Goal: Communication & Community: Answer question/provide support

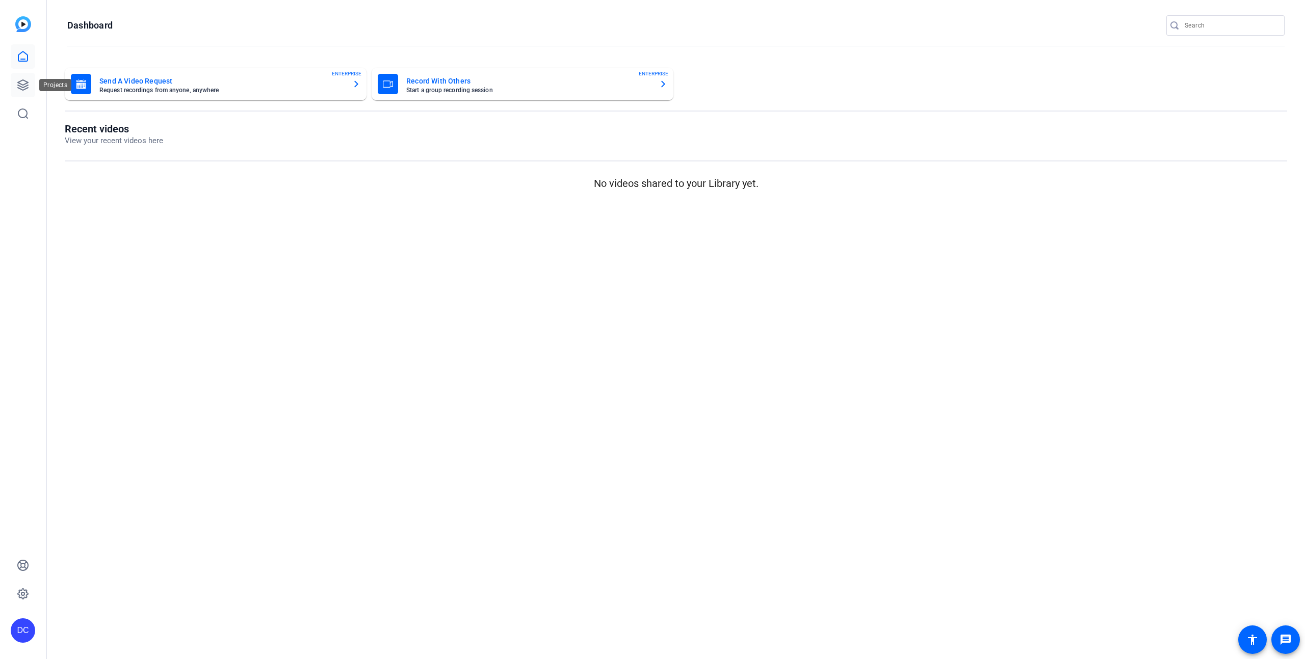
click at [20, 83] on icon at bounding box center [23, 85] width 10 height 10
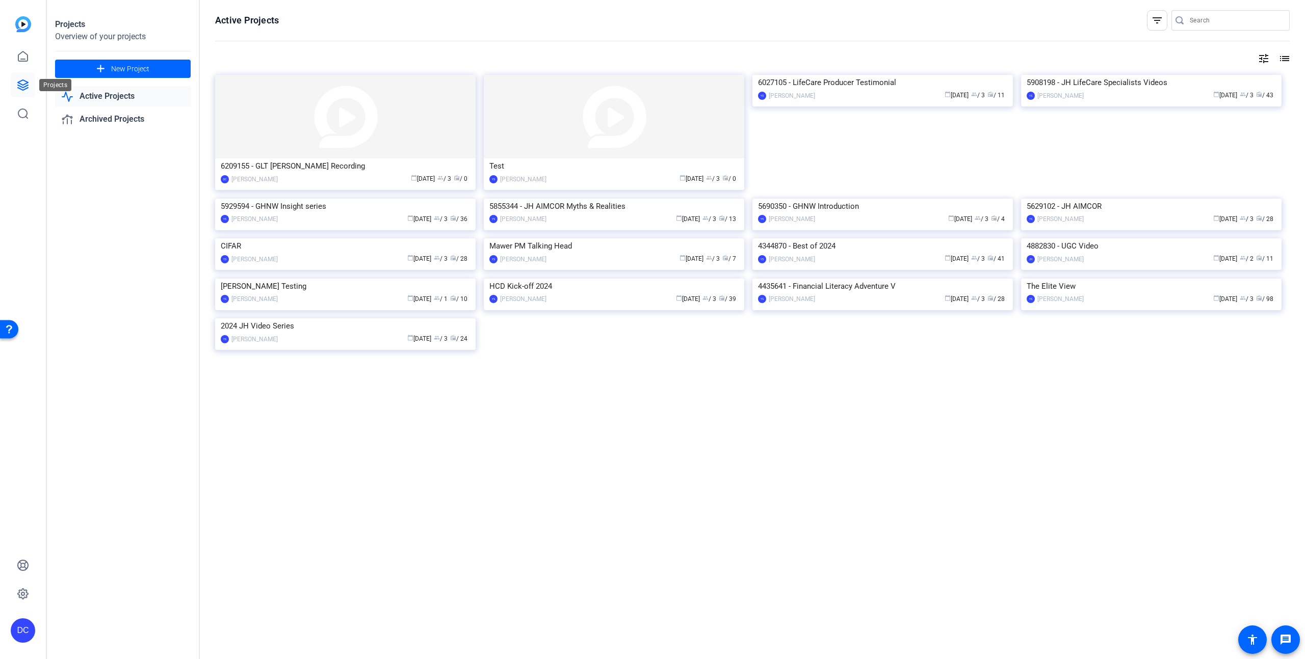
click at [30, 89] on link at bounding box center [23, 85] width 24 height 24
click at [137, 215] on div "Projects Overview of your projects add New Project Active Projects Archived Pro…" at bounding box center [123, 329] width 153 height 659
click at [402, 118] on img at bounding box center [345, 117] width 260 height 84
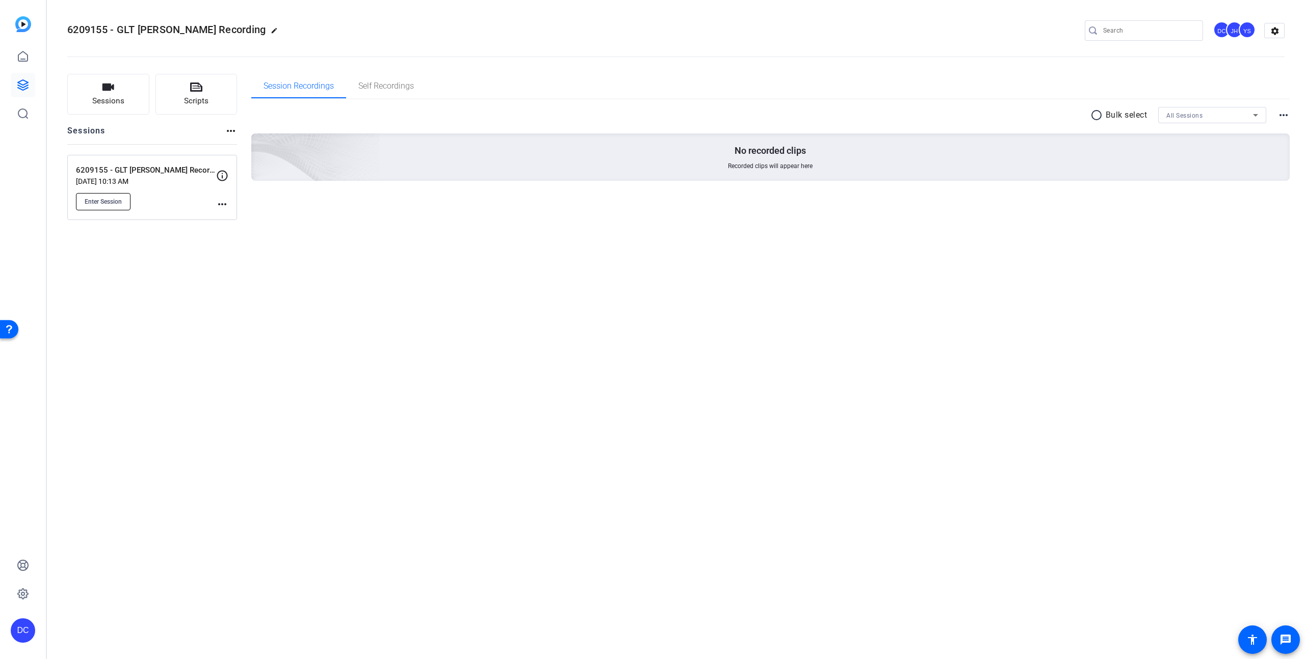
click at [119, 198] on span "Enter Session" at bounding box center [103, 202] width 37 height 8
click at [128, 198] on button "Enter Session" at bounding box center [103, 201] width 55 height 17
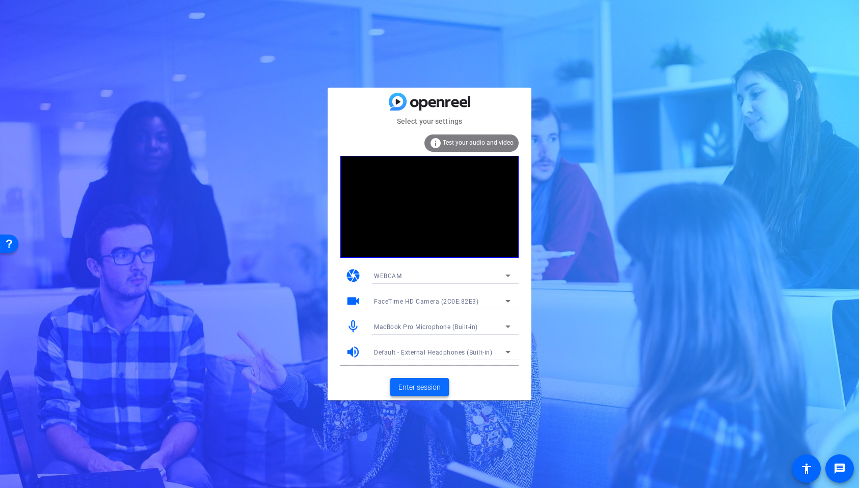
click at [428, 390] on span "Enter session" at bounding box center [419, 387] width 42 height 11
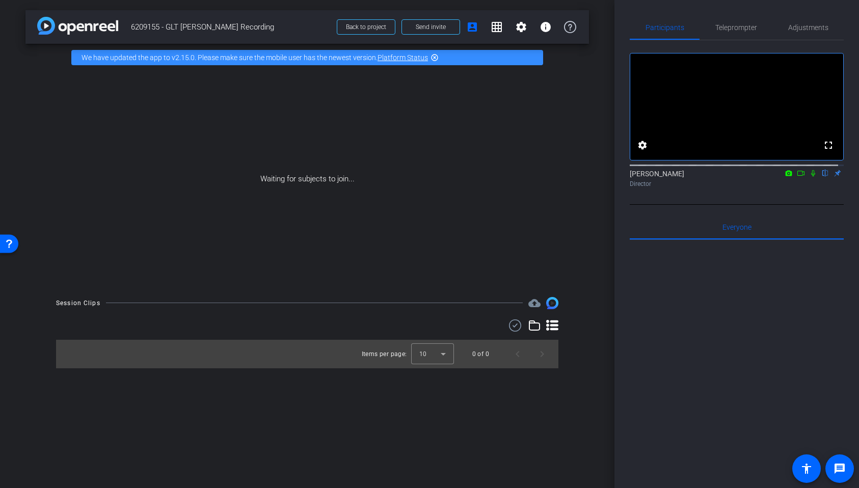
click at [786, 176] on icon at bounding box center [789, 173] width 7 height 6
click at [784, 184] on div at bounding box center [429, 244] width 859 height 488
click at [809, 177] on icon at bounding box center [813, 173] width 8 height 7
click at [797, 177] on icon at bounding box center [801, 173] width 8 height 7
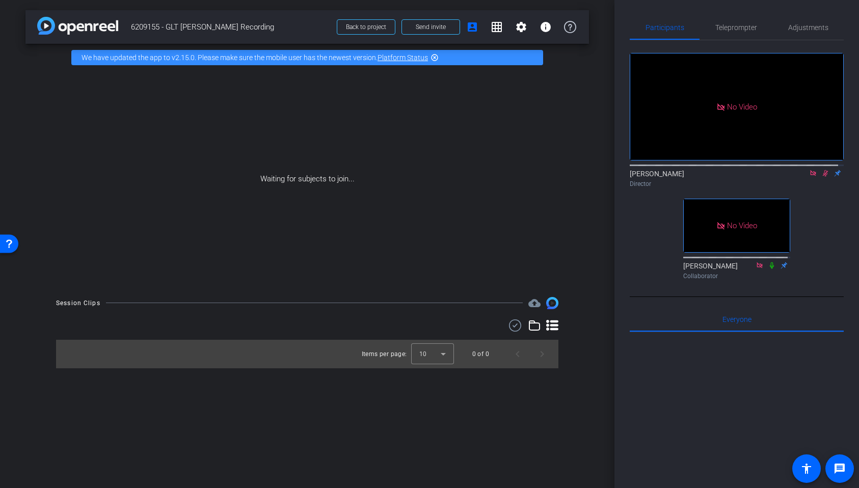
click at [823, 177] on icon at bounding box center [826, 173] width 6 height 7
click at [809, 177] on icon at bounding box center [813, 173] width 8 height 7
click at [791, 32] on span "Adjustments" at bounding box center [808, 27] width 40 height 24
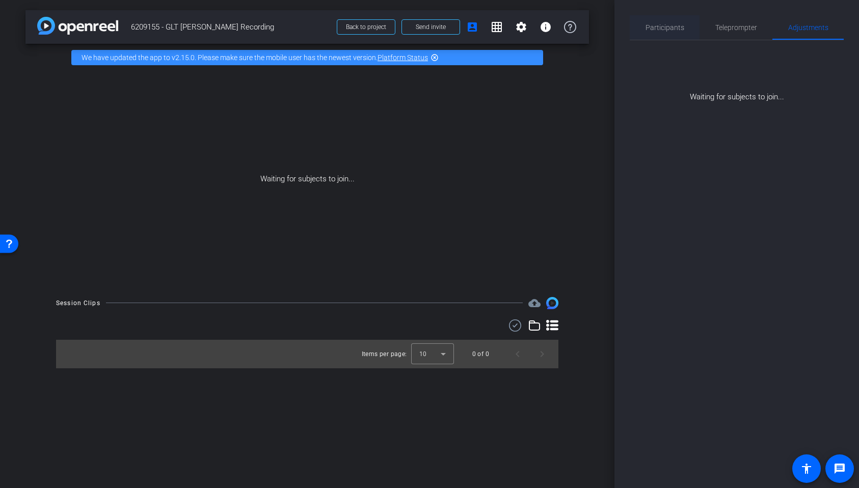
click at [677, 28] on span "Participants" at bounding box center [665, 27] width 39 height 7
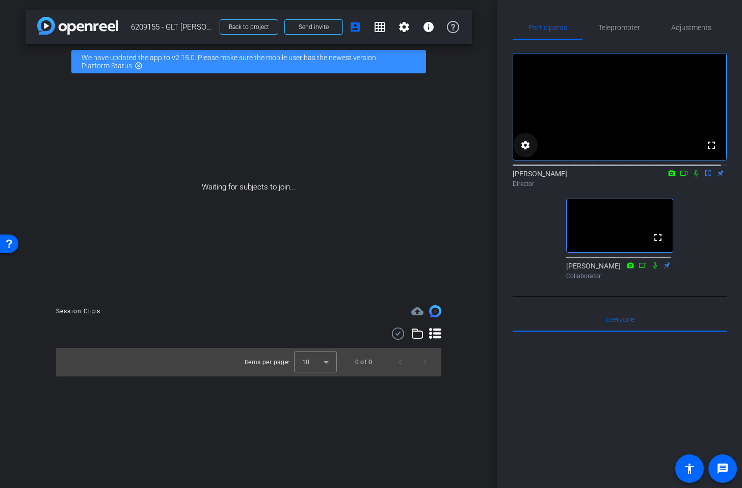
click at [523, 151] on mat-icon "settings" at bounding box center [525, 145] width 12 height 12
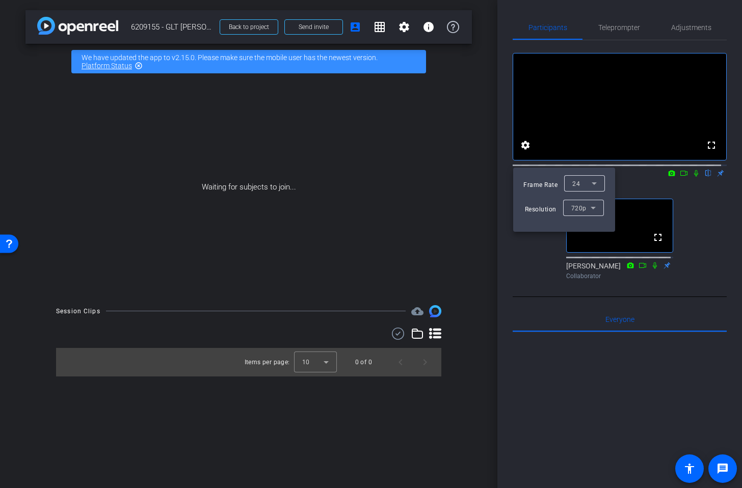
click at [573, 206] on span "720p" at bounding box center [578, 207] width 15 height 7
click at [572, 246] on span "1080p" at bounding box center [580, 244] width 19 height 12
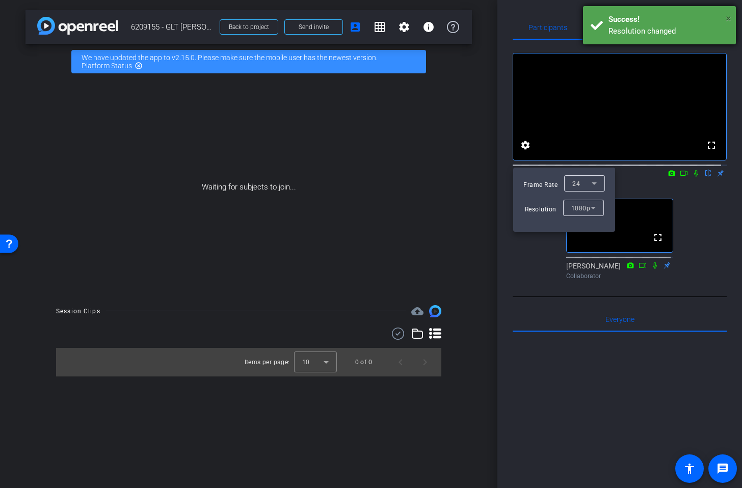
click at [729, 19] on span "×" at bounding box center [729, 18] width 6 height 12
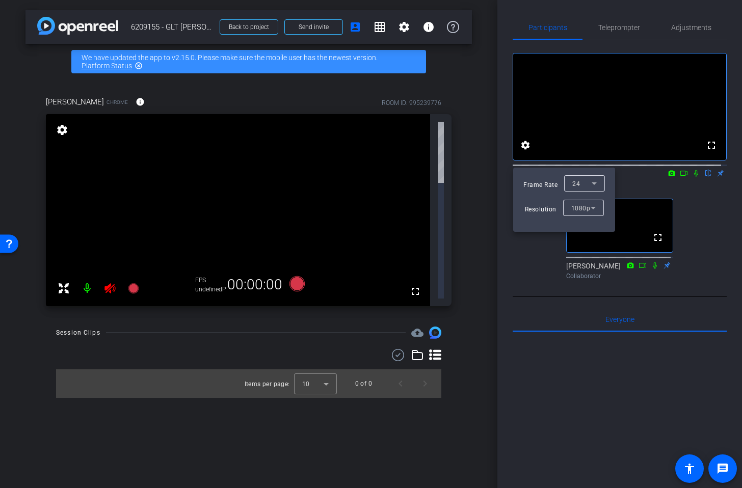
click at [530, 361] on div at bounding box center [371, 244] width 742 height 488
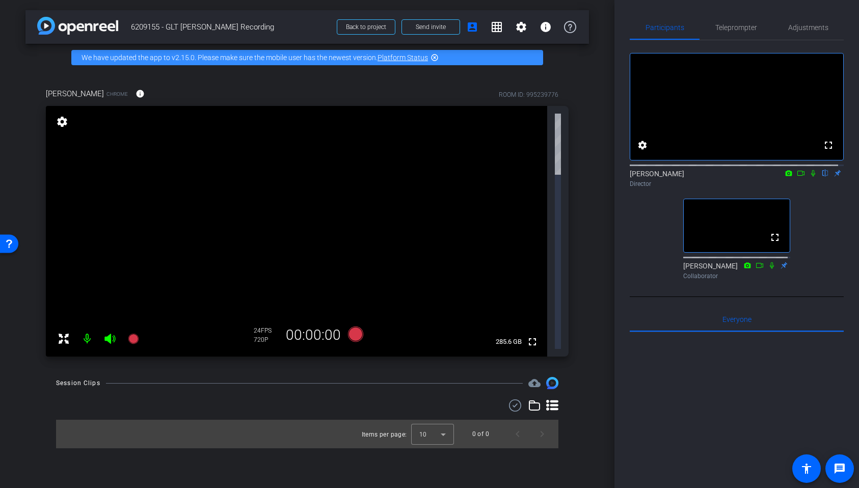
click at [63, 333] on icon at bounding box center [64, 339] width 12 height 12
click at [746, 27] on span "Teleprompter" at bounding box center [736, 27] width 42 height 7
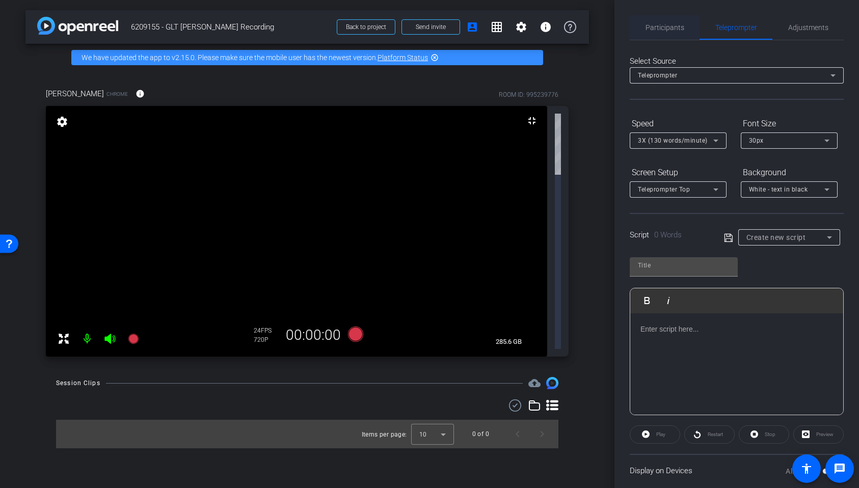
click at [673, 25] on span "Participants" at bounding box center [665, 27] width 39 height 7
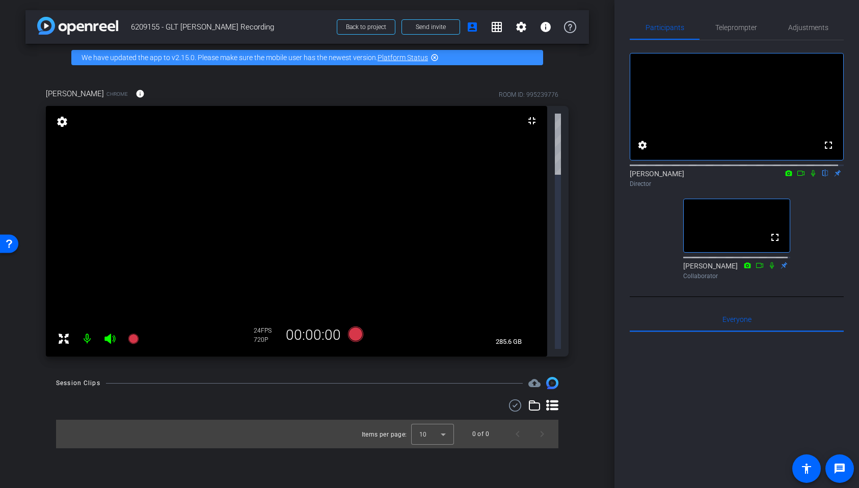
click at [266, 336] on div "720P" at bounding box center [266, 340] width 25 height 8
click at [710, 408] on div at bounding box center [737, 458] width 214 height 252
click at [554, 410] on div "arrow_back 6209155 - GLT Paul Lorentz Recording Back to project Send invite acc…" at bounding box center [307, 244] width 615 height 488
click at [459, 377] on div "arrow_back 6209155 - GLT Paul Lorentz Recording Back to project Send invite acc…" at bounding box center [307, 244] width 615 height 488
click at [727, 332] on span "Everyone 0" at bounding box center [737, 319] width 29 height 24
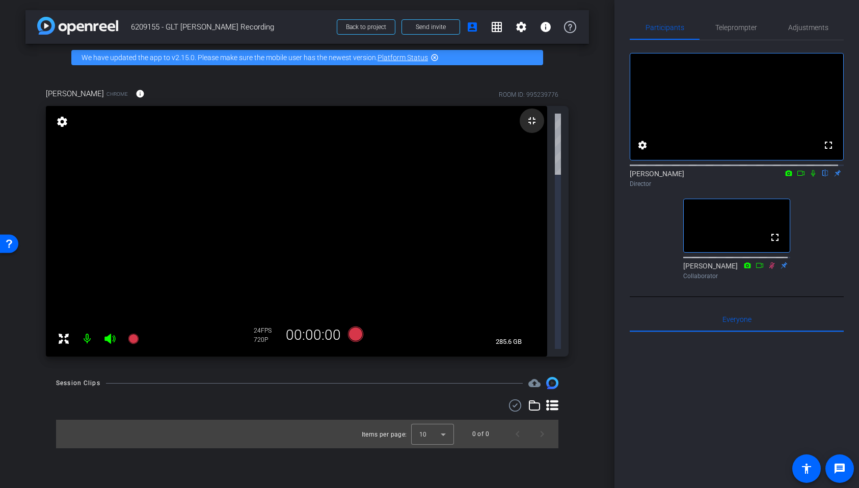
click at [529, 123] on mat-icon "fullscreen_exit" at bounding box center [532, 121] width 12 height 12
click at [530, 122] on mat-icon "fullscreen_exit" at bounding box center [532, 121] width 12 height 12
click at [63, 123] on mat-icon "settings" at bounding box center [62, 122] width 14 height 12
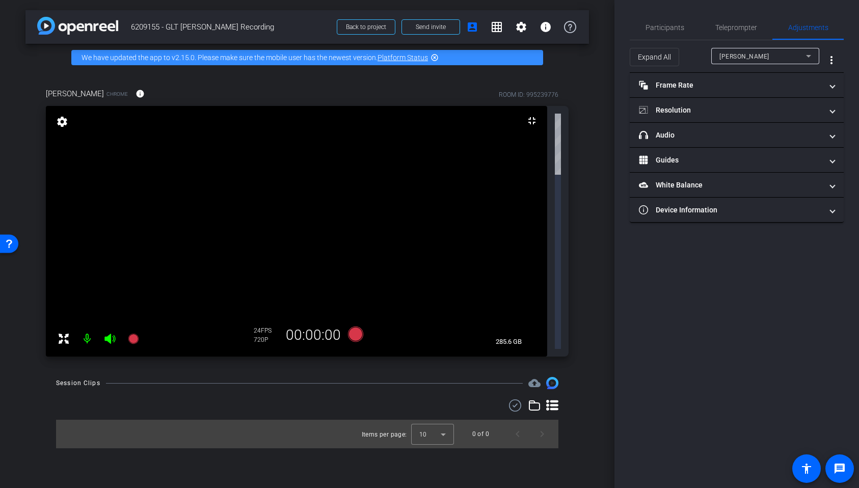
click at [63, 122] on mat-icon "settings" at bounding box center [62, 122] width 14 height 12
click at [663, 25] on span "Participants" at bounding box center [665, 27] width 39 height 7
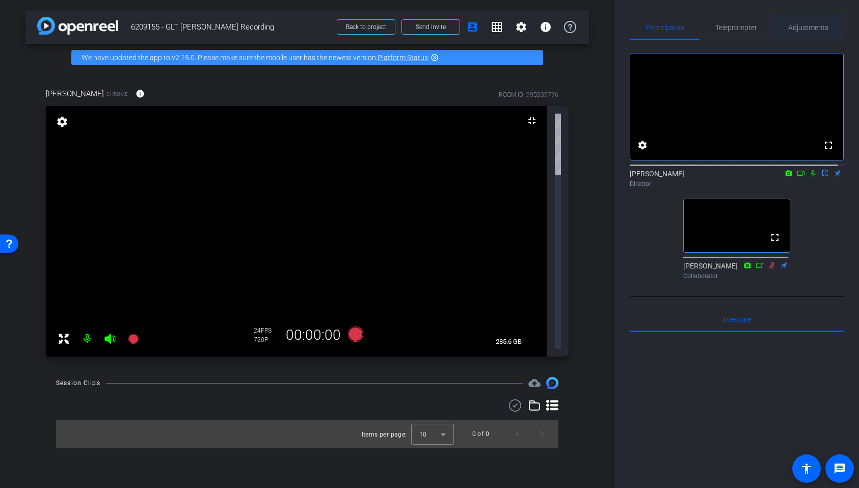
click at [804, 31] on span "Adjustments" at bounding box center [808, 27] width 40 height 7
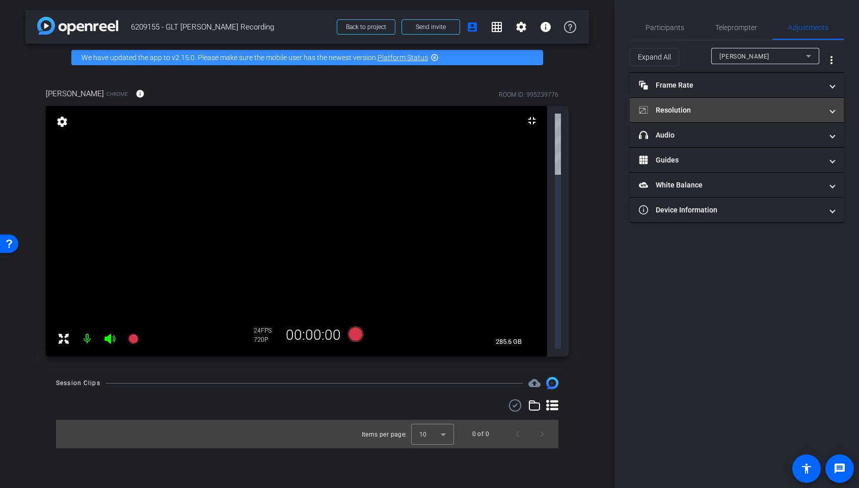
click at [674, 107] on mat-panel-title "Resolution" at bounding box center [730, 110] width 183 height 11
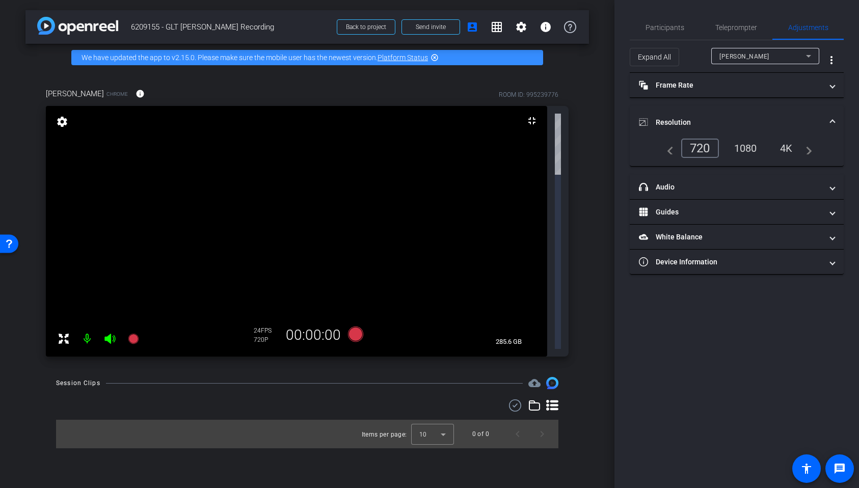
click at [748, 145] on div "1080" at bounding box center [746, 148] width 38 height 17
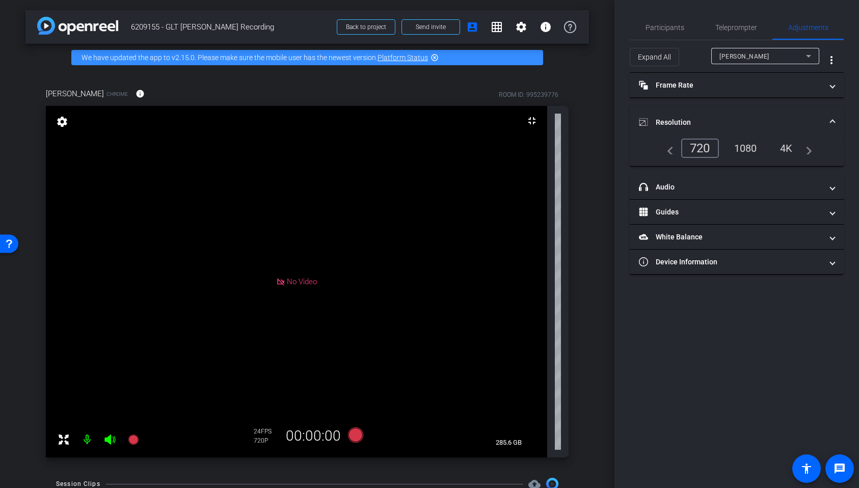
click at [785, 149] on div "4K" at bounding box center [787, 148] width 28 height 17
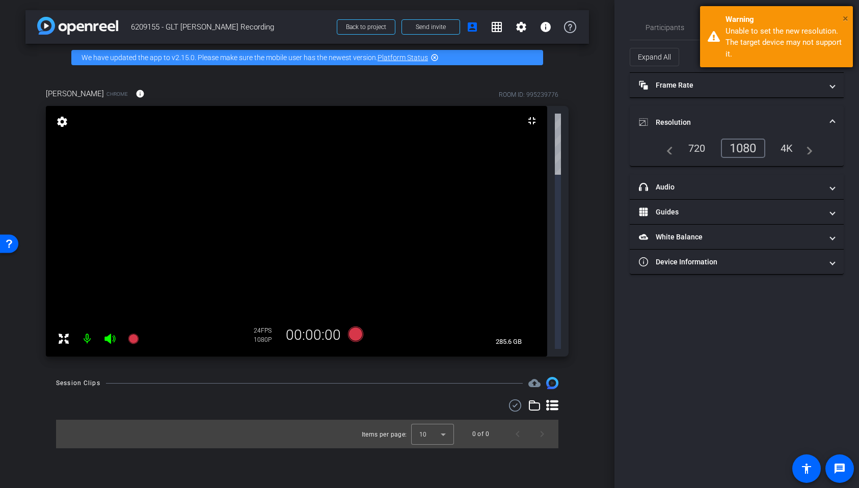
click at [848, 16] on span "×" at bounding box center [846, 18] width 6 height 12
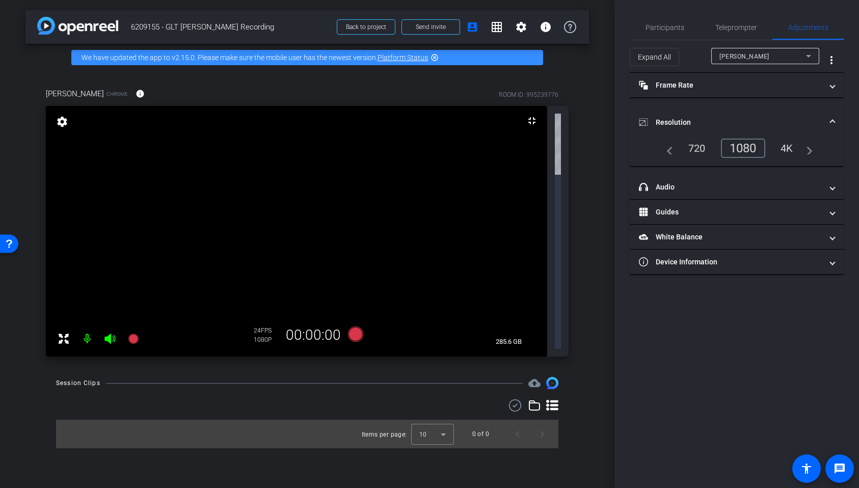
click at [746, 143] on div "1080" at bounding box center [743, 148] width 44 height 19
click at [734, 149] on div "1080" at bounding box center [743, 148] width 44 height 19
click at [713, 85] on mat-panel-title "Frame Rate Frame Rate" at bounding box center [730, 85] width 183 height 11
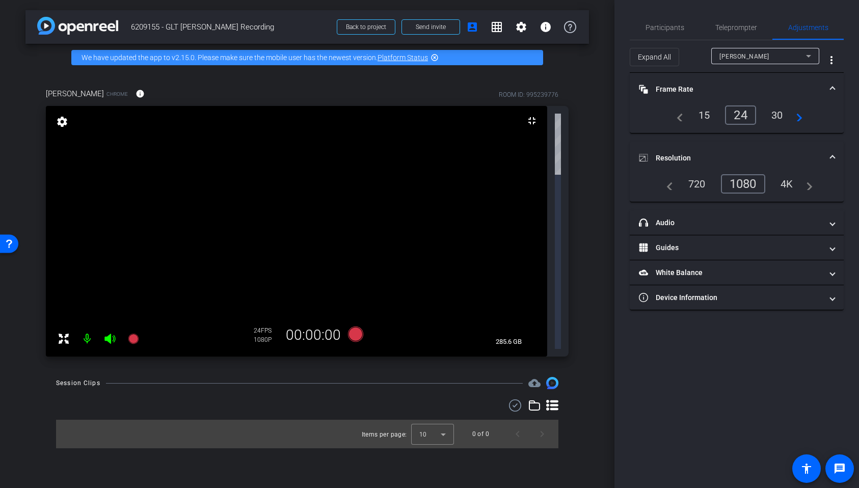
click at [772, 113] on div "30" at bounding box center [777, 115] width 27 height 17
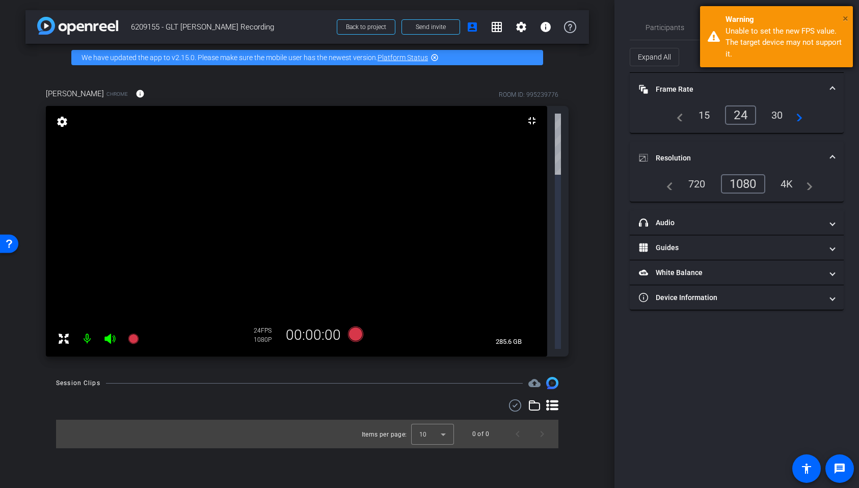
click at [845, 17] on span "×" at bounding box center [846, 18] width 6 height 12
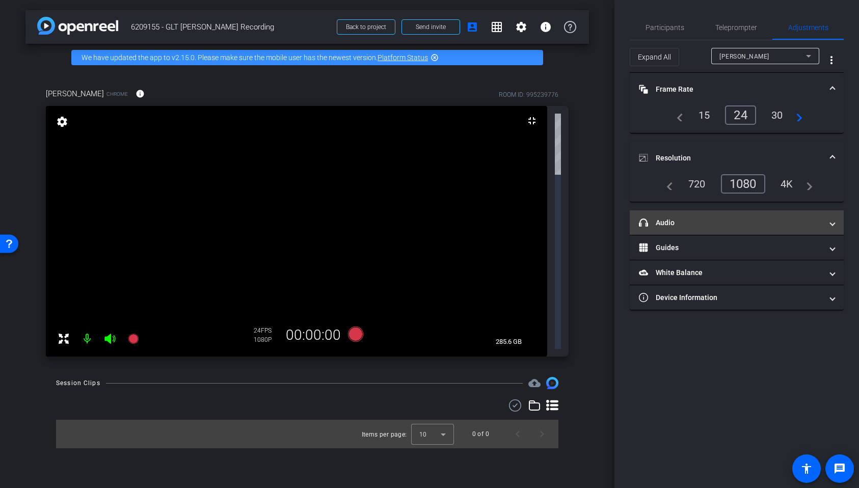
click at [690, 218] on mat-panel-title "headphone icon Audio" at bounding box center [730, 223] width 183 height 11
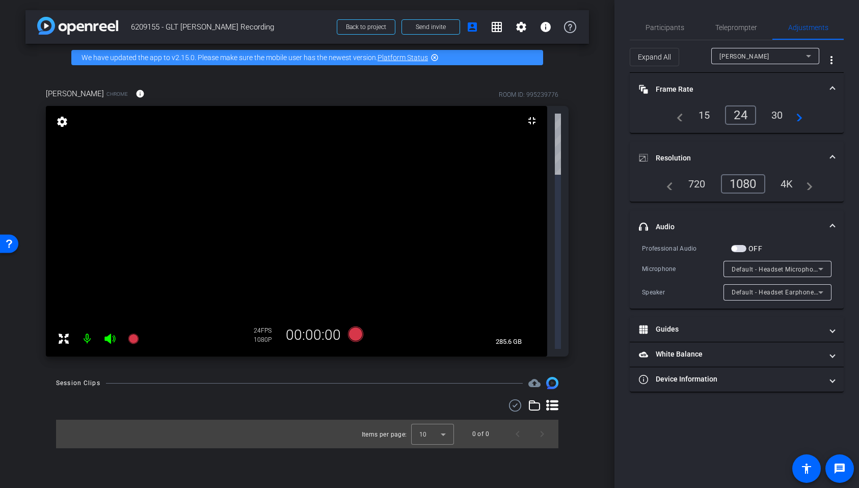
click at [739, 247] on span "button" at bounding box center [738, 248] width 15 height 7
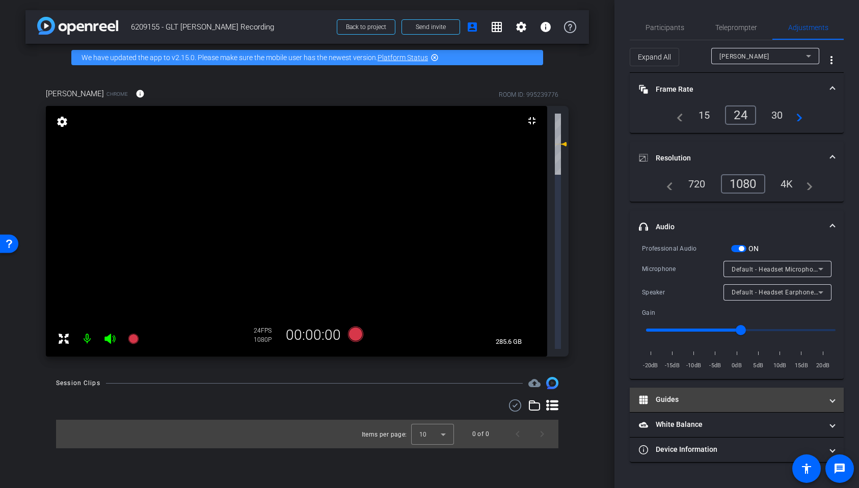
click at [690, 402] on mat-panel-title "Guides" at bounding box center [730, 399] width 183 height 11
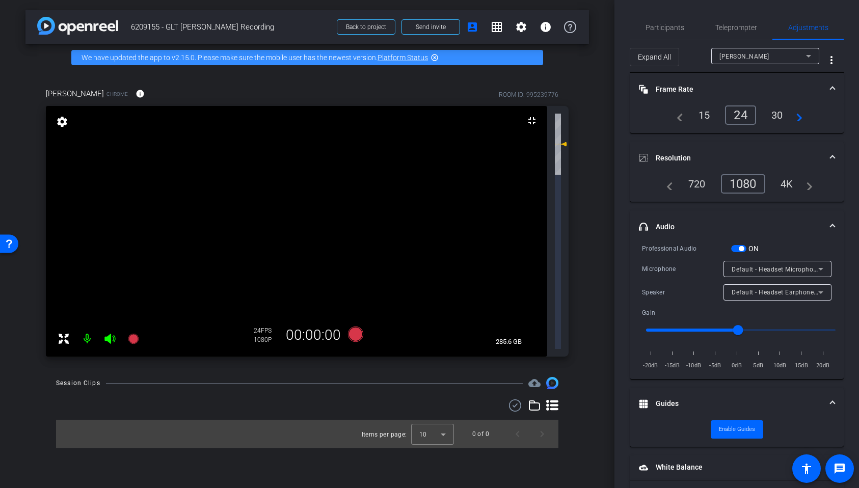
click at [690, 399] on mat-panel-title "Guides" at bounding box center [730, 403] width 183 height 11
click at [783, 187] on div "4K" at bounding box center [787, 183] width 28 height 17
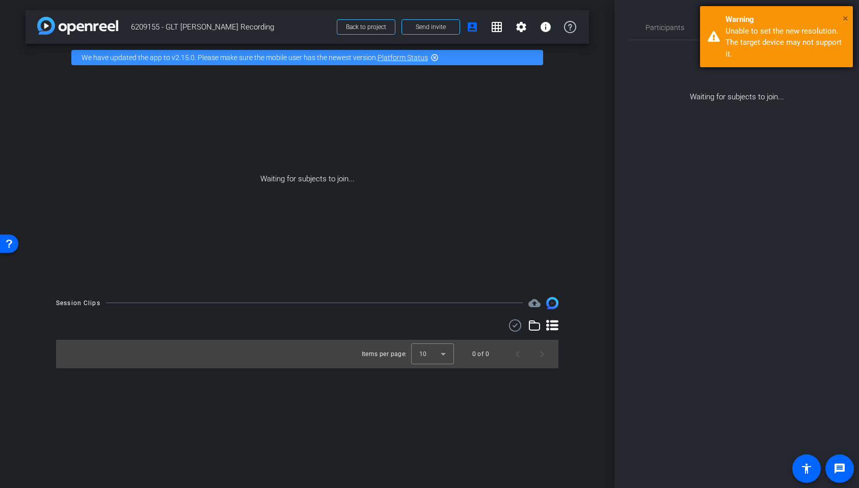
click at [843, 16] on span "×" at bounding box center [846, 18] width 6 height 12
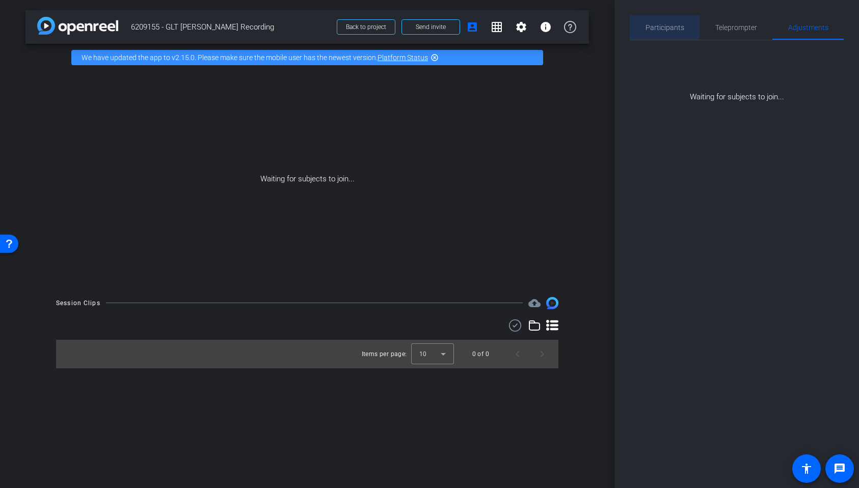
click at [662, 25] on span "Participants" at bounding box center [665, 27] width 39 height 7
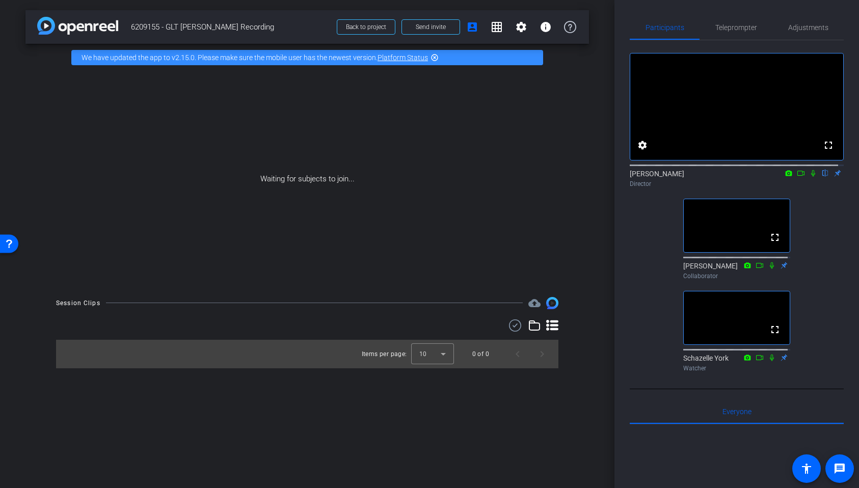
click at [811, 177] on icon at bounding box center [813, 173] width 4 height 7
click at [811, 177] on icon at bounding box center [814, 173] width 6 height 7
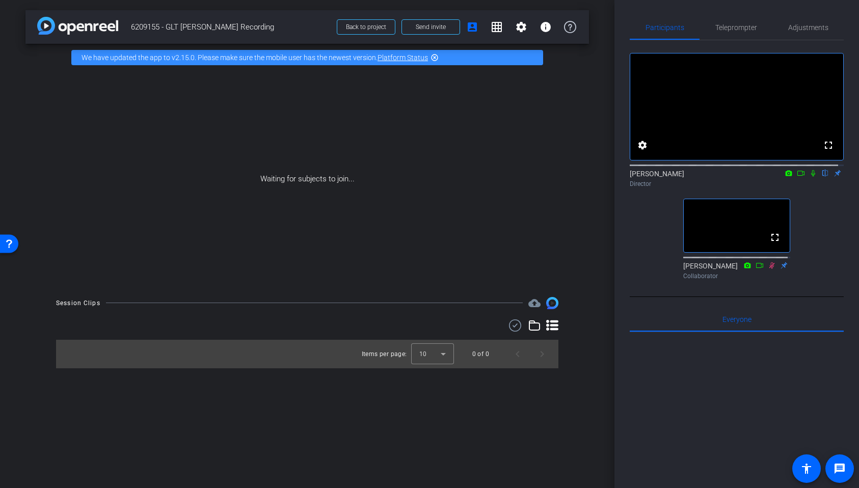
click at [797, 177] on icon at bounding box center [801, 173] width 8 height 7
click at [809, 177] on icon at bounding box center [813, 173] width 8 height 7
click at [811, 177] on icon at bounding box center [813, 173] width 4 height 7
click at [809, 177] on icon at bounding box center [813, 173] width 8 height 7
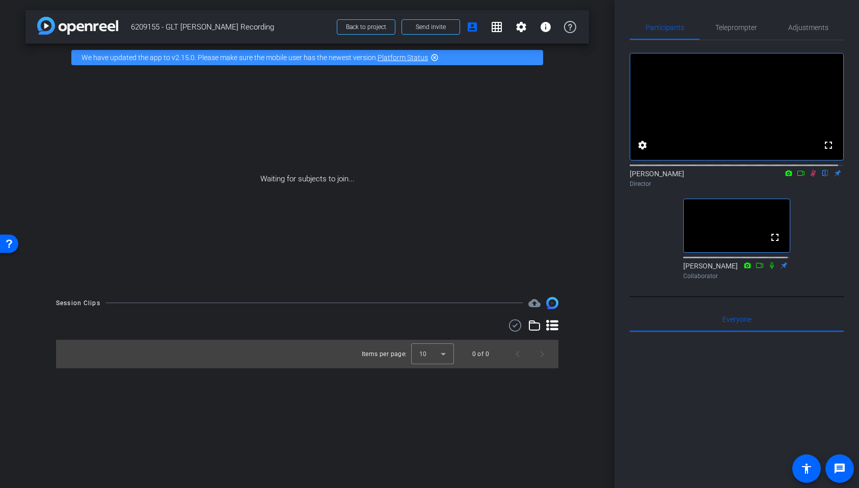
click at [809, 177] on icon at bounding box center [813, 173] width 8 height 7
click at [797, 177] on icon at bounding box center [801, 173] width 8 height 7
click at [436, 58] on mat-icon "highlight_off" at bounding box center [435, 58] width 8 height 8
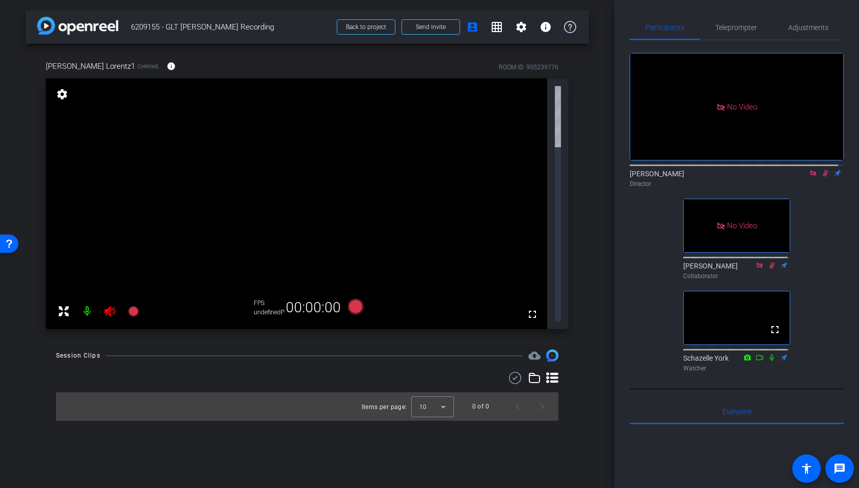
click at [823, 177] on icon at bounding box center [826, 173] width 6 height 7
click at [809, 177] on icon at bounding box center [813, 173] width 8 height 7
click at [801, 27] on span "Adjustments" at bounding box center [808, 27] width 40 height 7
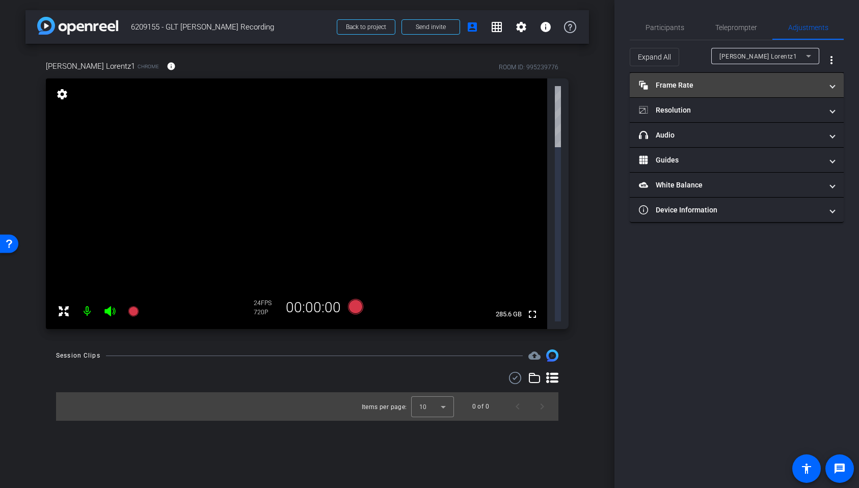
click at [698, 84] on mat-panel-title "Frame Rate Frame Rate" at bounding box center [730, 85] width 183 height 11
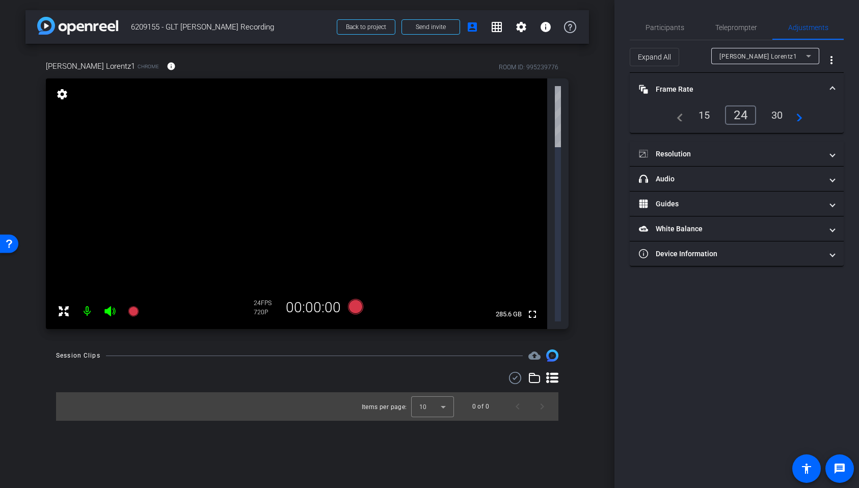
click at [778, 111] on div "30" at bounding box center [777, 115] width 27 height 17
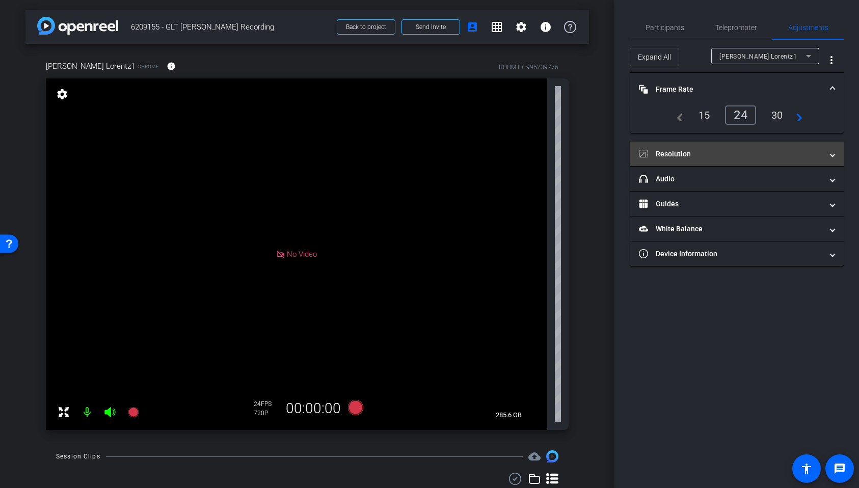
click at [678, 152] on mat-panel-title "Resolution" at bounding box center [730, 154] width 183 height 11
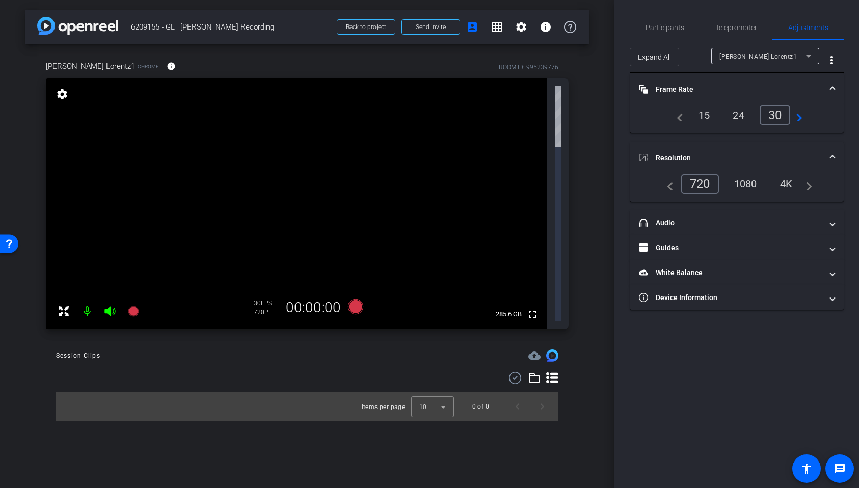
click at [743, 181] on div "1080" at bounding box center [746, 183] width 38 height 17
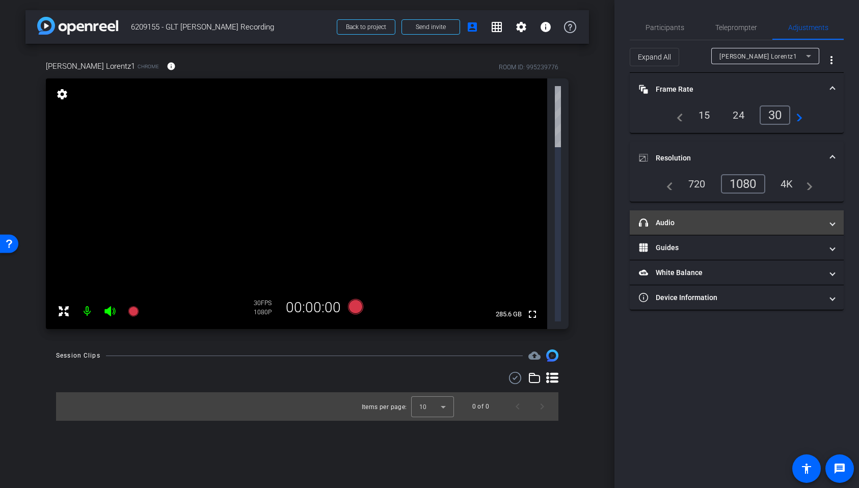
click at [693, 221] on mat-panel-title "headphone icon Audio" at bounding box center [730, 223] width 183 height 11
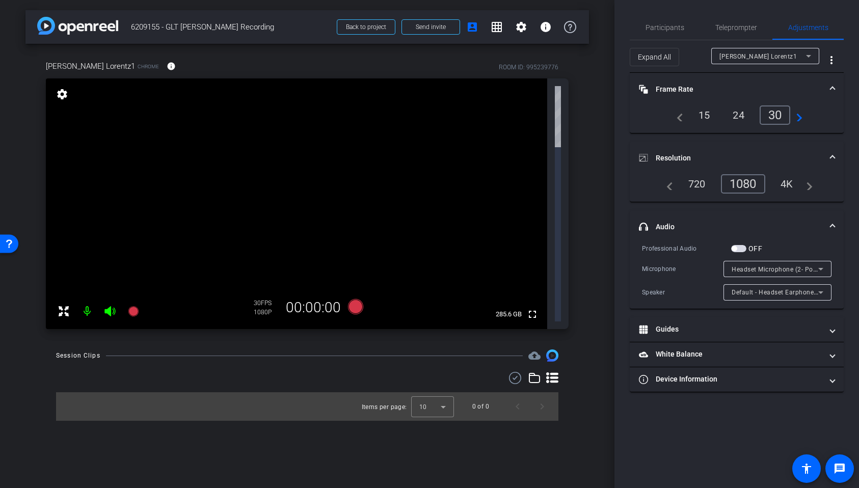
click at [744, 247] on span "button" at bounding box center [738, 248] width 15 height 7
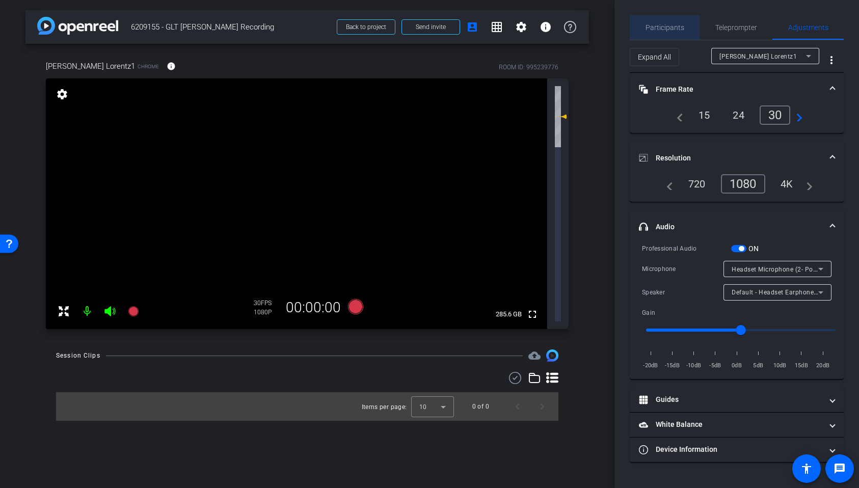
click at [669, 26] on span "Participants" at bounding box center [665, 27] width 39 height 7
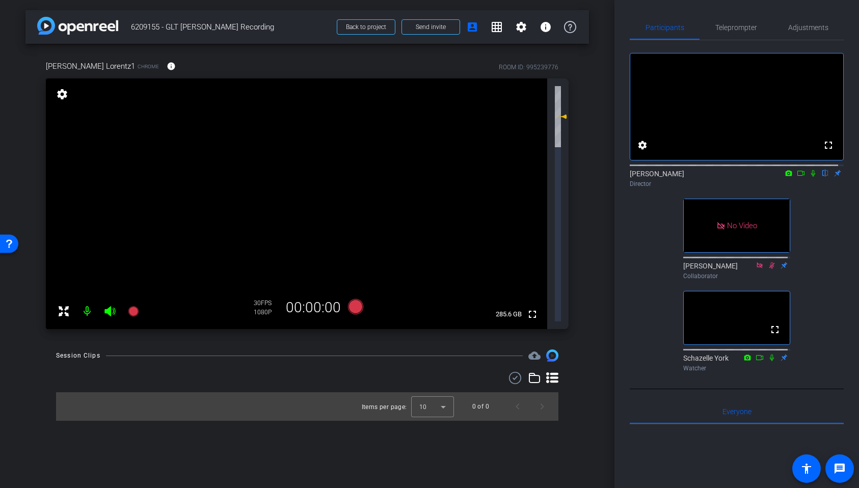
click at [58, 305] on icon at bounding box center [64, 311] width 12 height 12
click at [531, 91] on mat-icon "fullscreen_exit" at bounding box center [532, 93] width 12 height 12
click at [525, 367] on div "arrow_back 6209155 - GLT Paul Lorentz Recording Back to project Send invite acc…" at bounding box center [307, 244] width 615 height 488
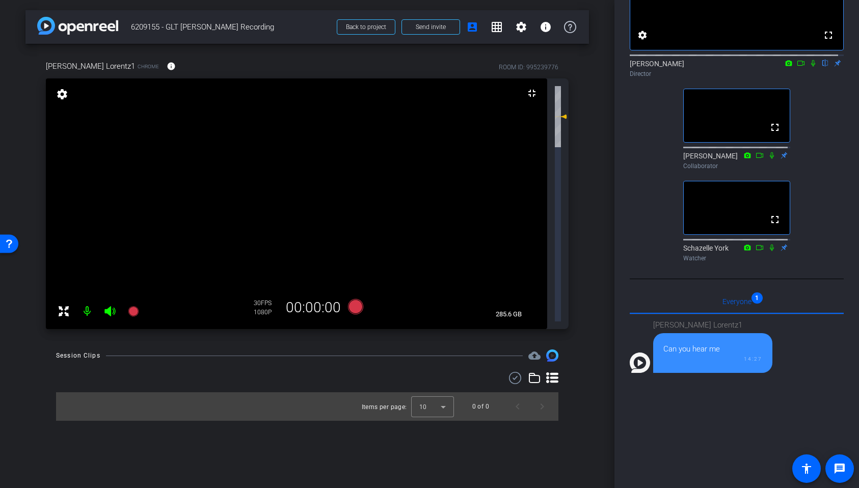
scroll to position [284, 0]
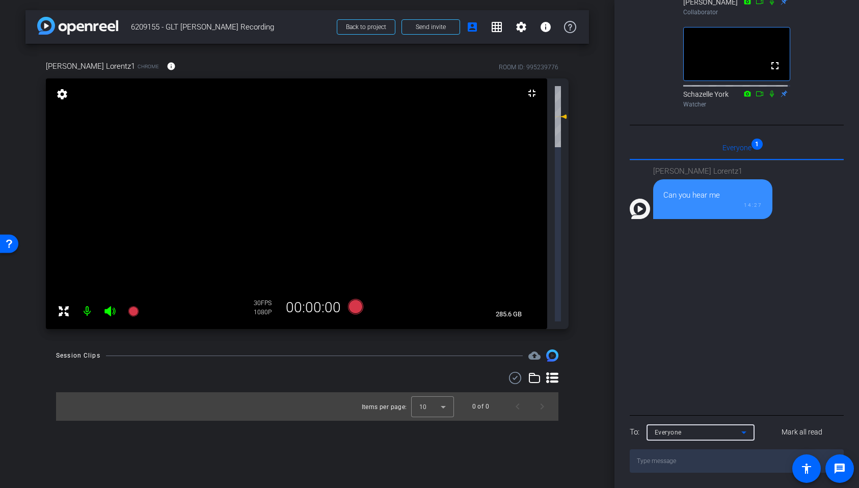
click at [675, 433] on span "Everyone" at bounding box center [668, 432] width 27 height 7
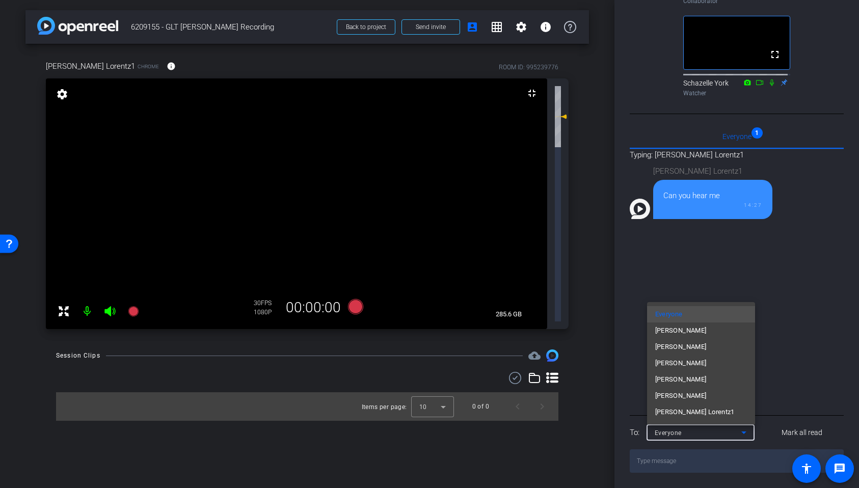
click at [745, 456] on div at bounding box center [429, 244] width 859 height 488
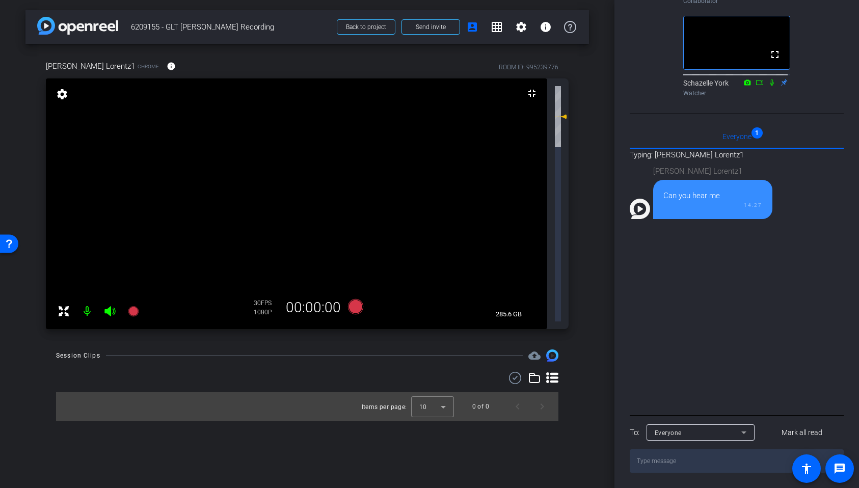
click at [749, 468] on textarea at bounding box center [737, 460] width 214 height 23
type textarea "I cannot hear you Paul."
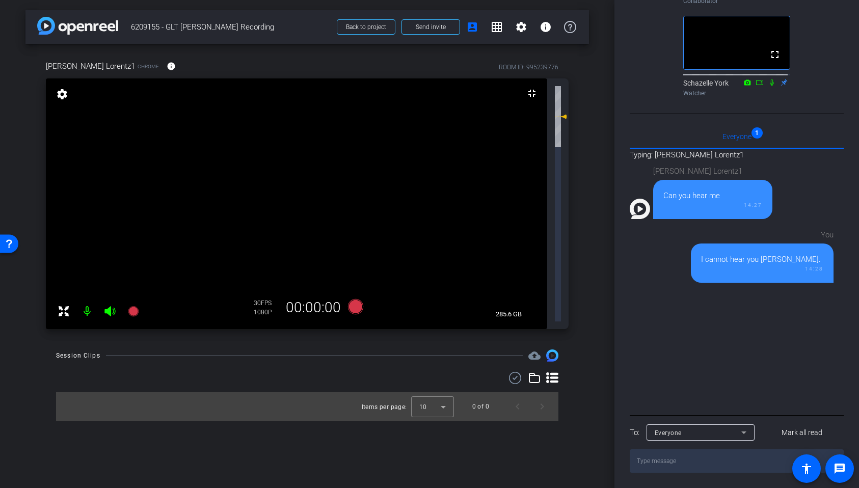
drag, startPoint x: 576, startPoint y: 371, endPoint x: 578, endPoint y: 376, distance: 5.3
click at [576, 371] on div "arrow_back 6209155 - GLT Paul Lorentz Recording Back to project Send invite acc…" at bounding box center [307, 244] width 615 height 488
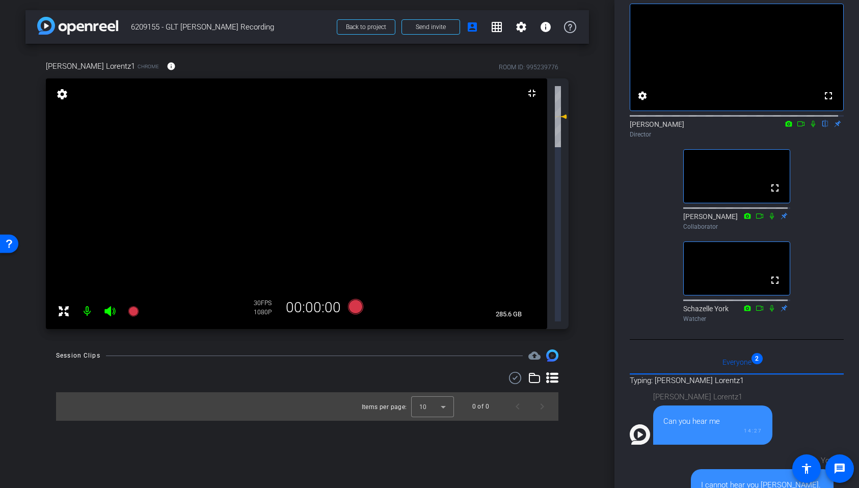
scroll to position [0, 0]
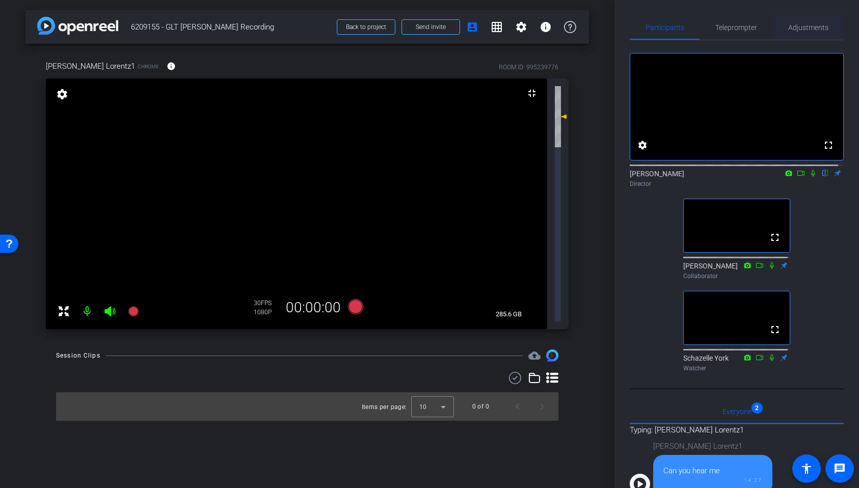
click at [809, 28] on span "Adjustments" at bounding box center [808, 27] width 40 height 7
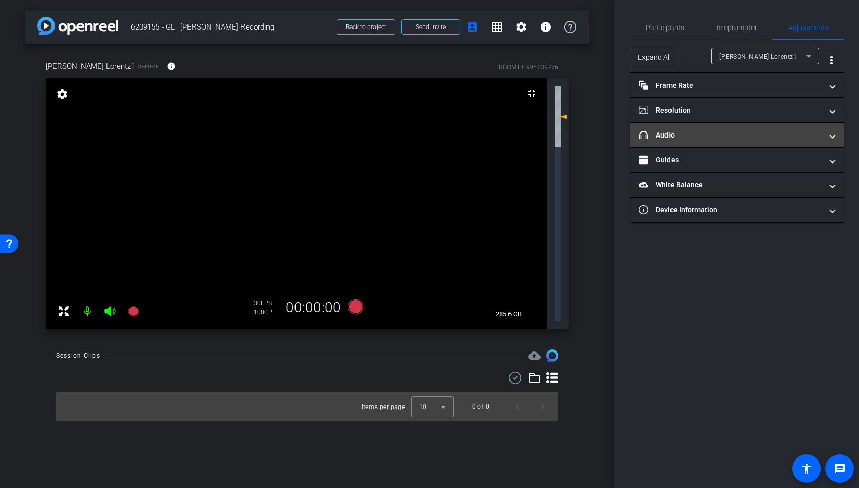
click at [686, 129] on mat-expansion-panel-header "headphone icon Audio" at bounding box center [737, 135] width 214 height 24
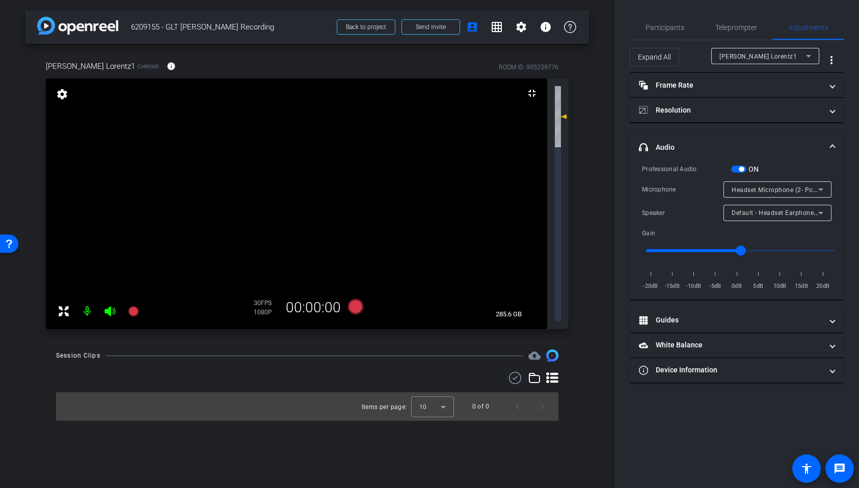
click at [747, 188] on span "Headset Microphone (2- Poly BT700) (047f:02e6)" at bounding box center [805, 189] width 146 height 8
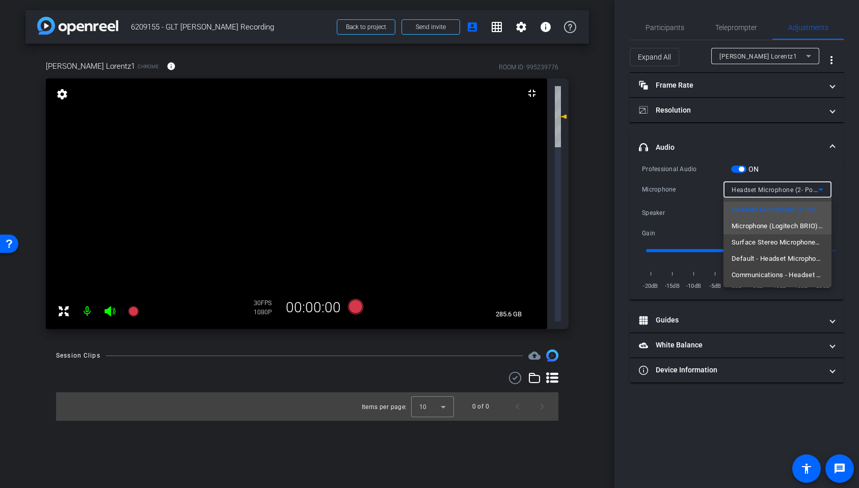
click at [758, 228] on span "Microphone (Logitech BRIO) (046d:085e)" at bounding box center [778, 226] width 92 height 12
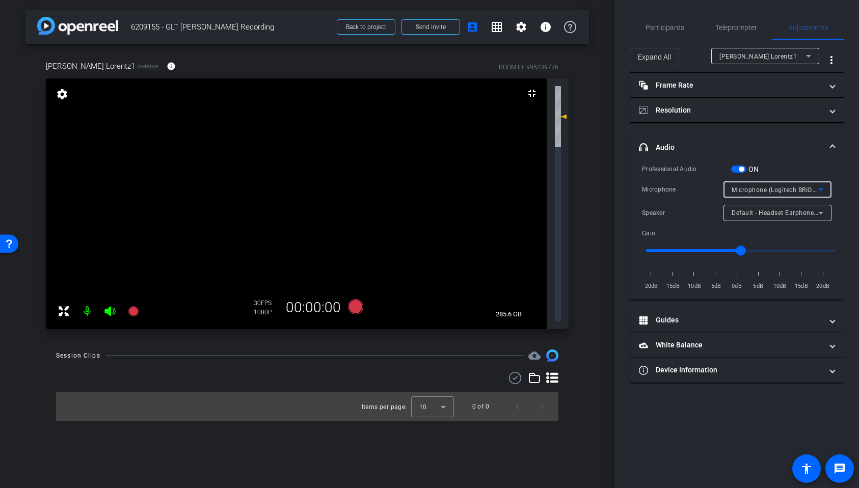
click at [756, 211] on span "Default - Headset Earphone (2- Poly BT700) (047f:02e6)" at bounding box center [815, 212] width 167 height 8
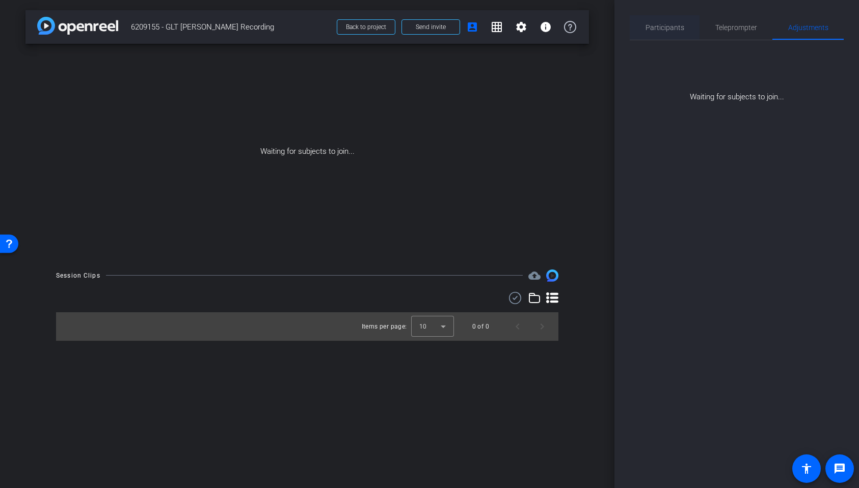
click at [670, 29] on span "Participants" at bounding box center [665, 27] width 39 height 7
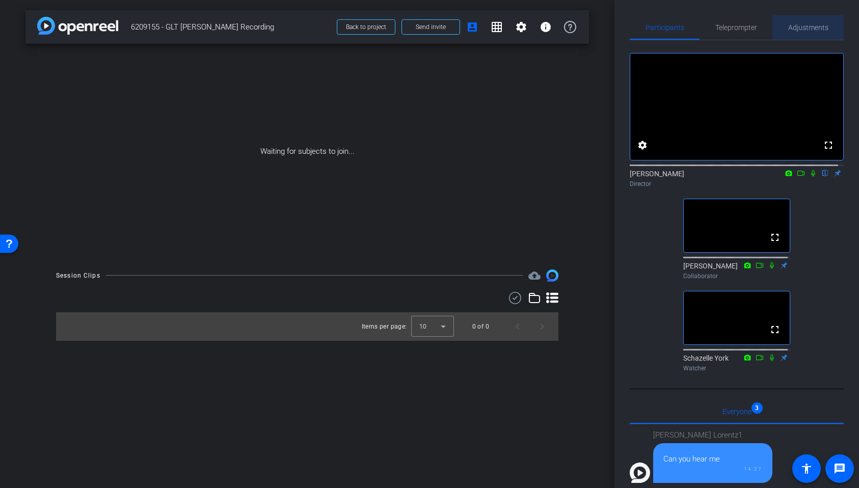
click at [815, 24] on span "Adjustments" at bounding box center [808, 27] width 40 height 7
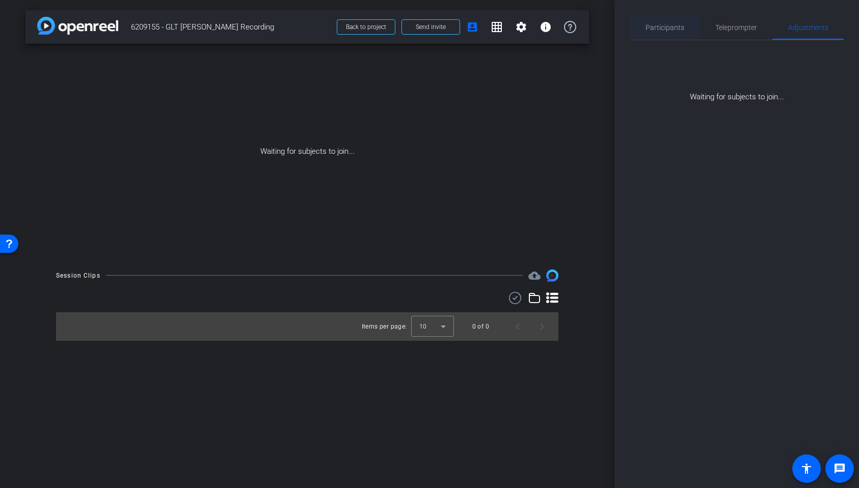
click at [669, 29] on span "Participants" at bounding box center [665, 27] width 39 height 7
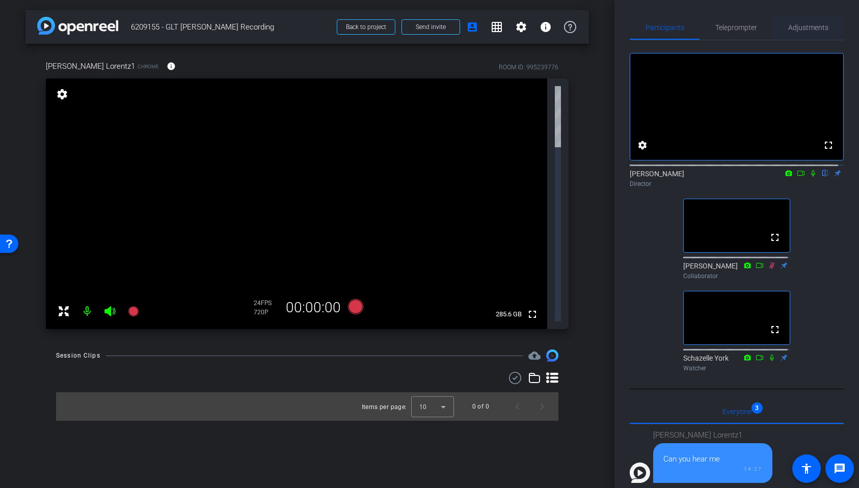
click at [809, 28] on span "Adjustments" at bounding box center [808, 27] width 40 height 7
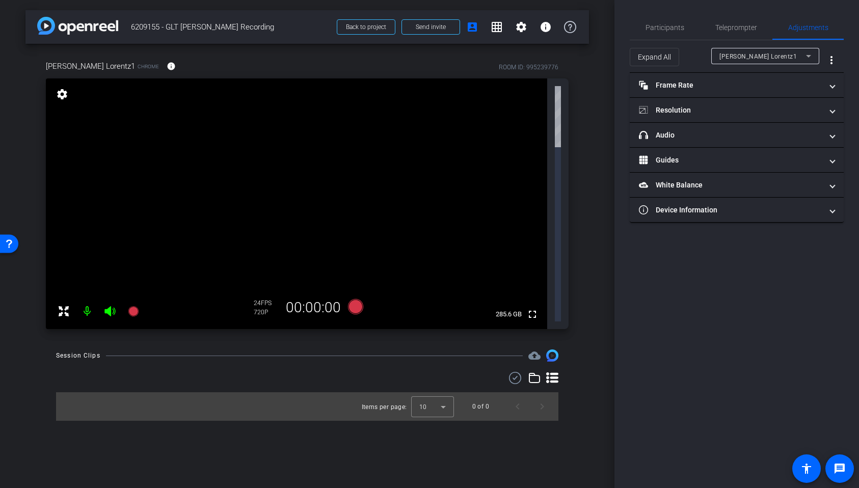
drag, startPoint x: 687, startPoint y: 378, endPoint x: 662, endPoint y: 233, distance: 146.4
click at [686, 375] on div "Participants Teleprompter Adjustments settings Denis Chan flip Director Rohan R…" at bounding box center [737, 244] width 245 height 488
click at [671, 131] on mat-panel-title "headphone icon Audio" at bounding box center [730, 135] width 183 height 11
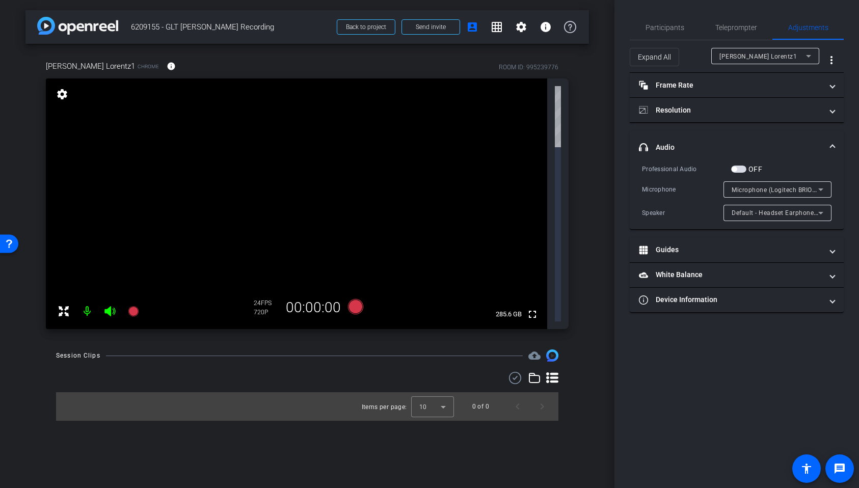
click at [750, 190] on span "Microphone (Logitech BRIO) (046d:085e)" at bounding box center [792, 189] width 121 height 8
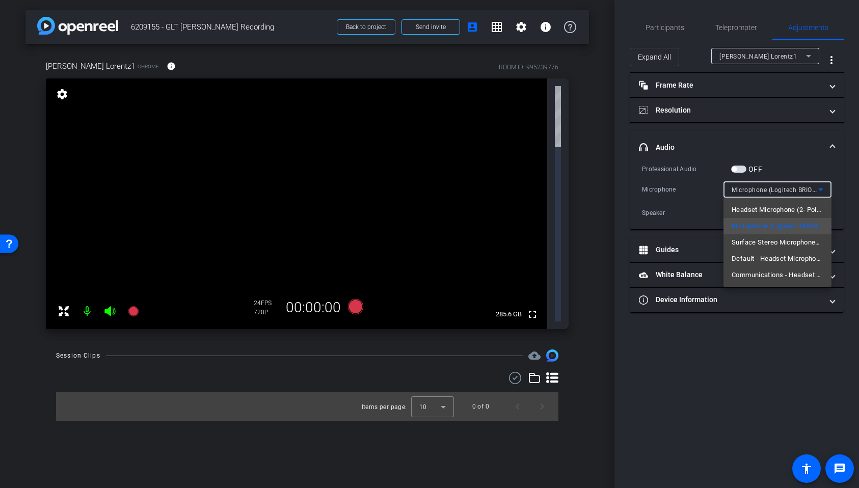
click at [750, 190] on div at bounding box center [429, 244] width 859 height 488
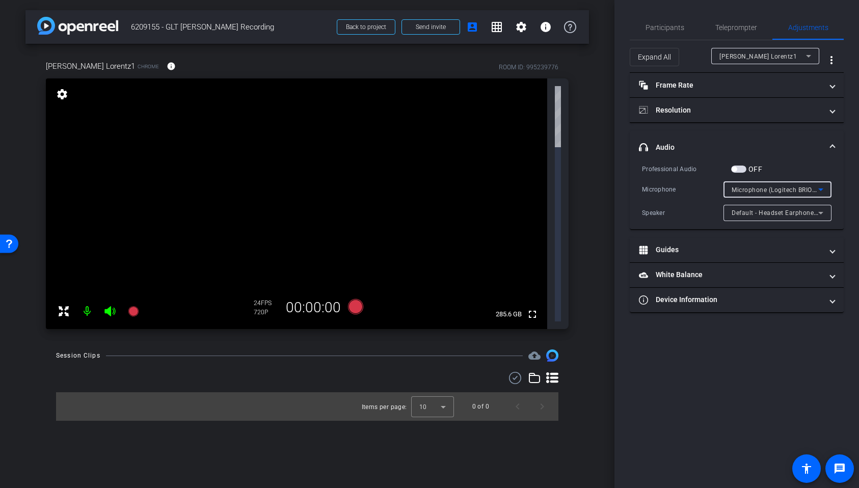
click at [750, 190] on span "Microphone (Logitech BRIO) (046d:085e)" at bounding box center [792, 189] width 121 height 8
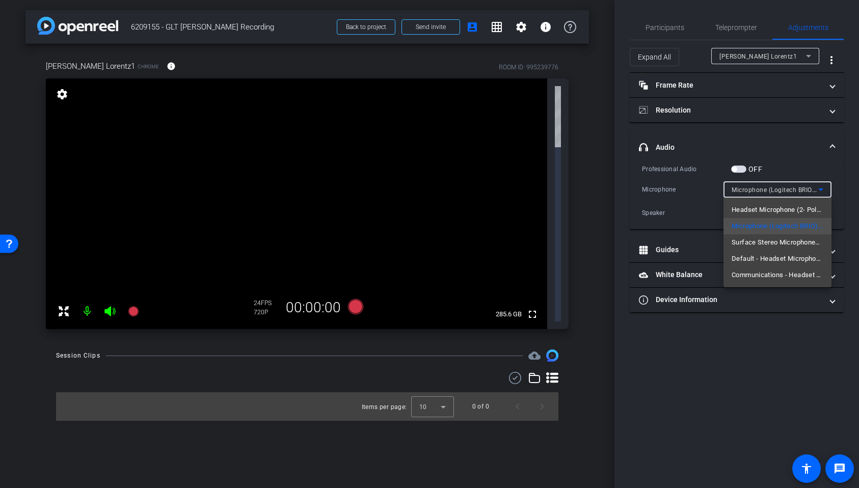
click at [750, 190] on div at bounding box center [429, 244] width 859 height 488
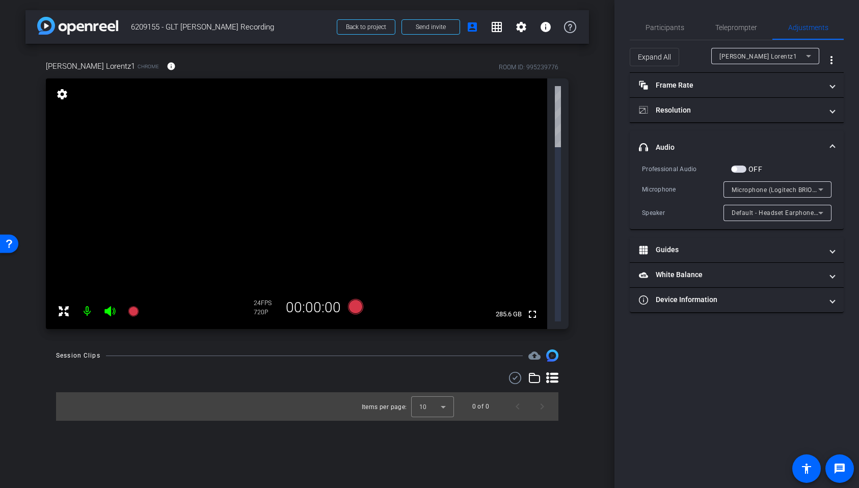
click at [755, 212] on span "Default - Headset Earphone (2- Poly BT700) (047f:02e6)" at bounding box center [815, 212] width 167 height 8
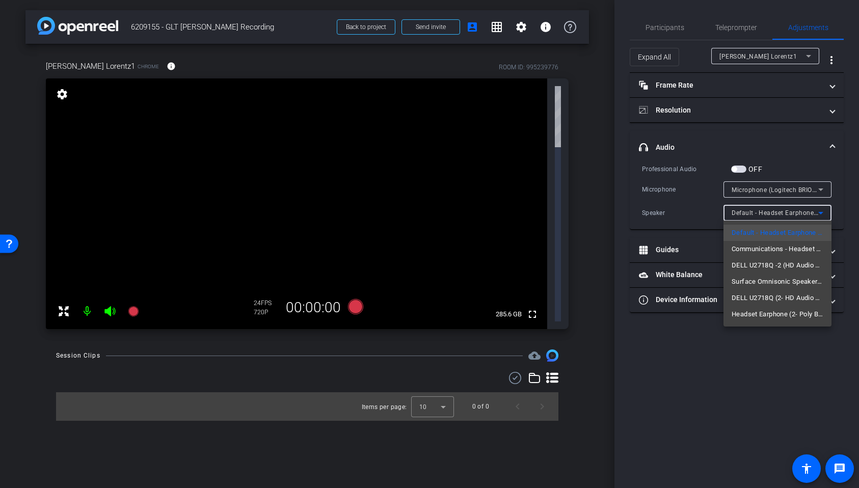
click at [764, 282] on span "Surface Omnisonic Speakers (Surface High Definition Audio)" at bounding box center [778, 282] width 92 height 12
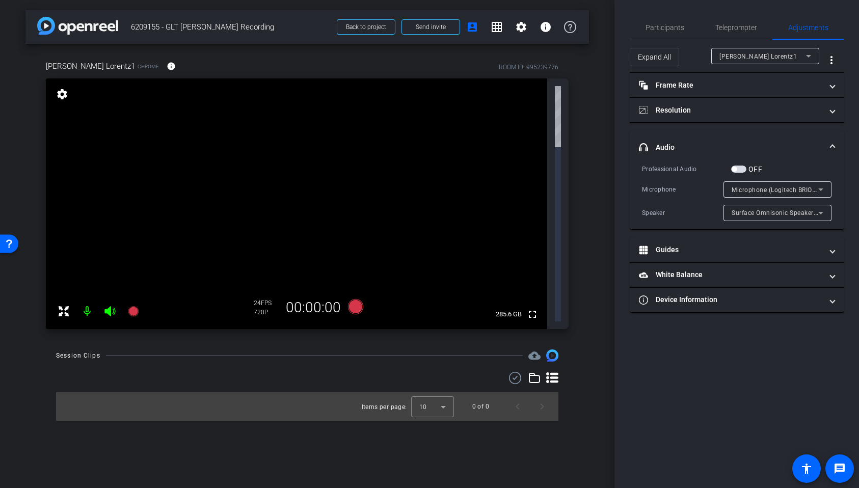
click at [740, 170] on span "button" at bounding box center [738, 169] width 15 height 7
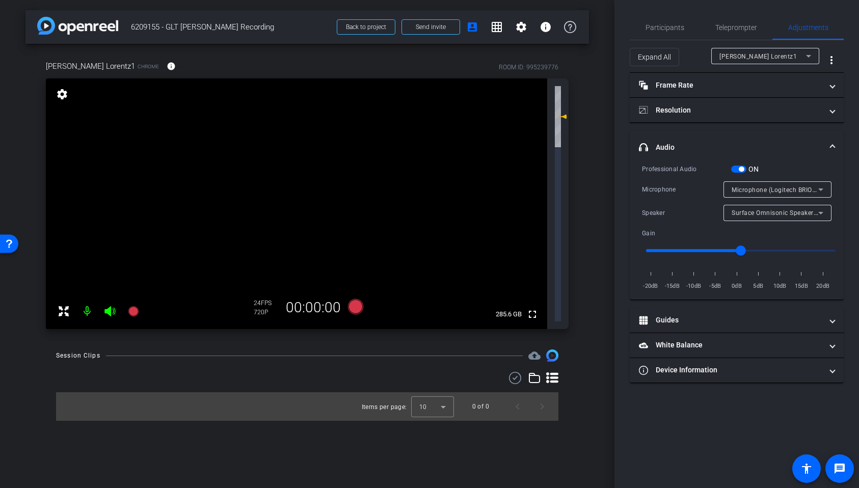
click at [752, 189] on span "Microphone (Logitech BRIO) (046d:085e)" at bounding box center [792, 189] width 121 height 8
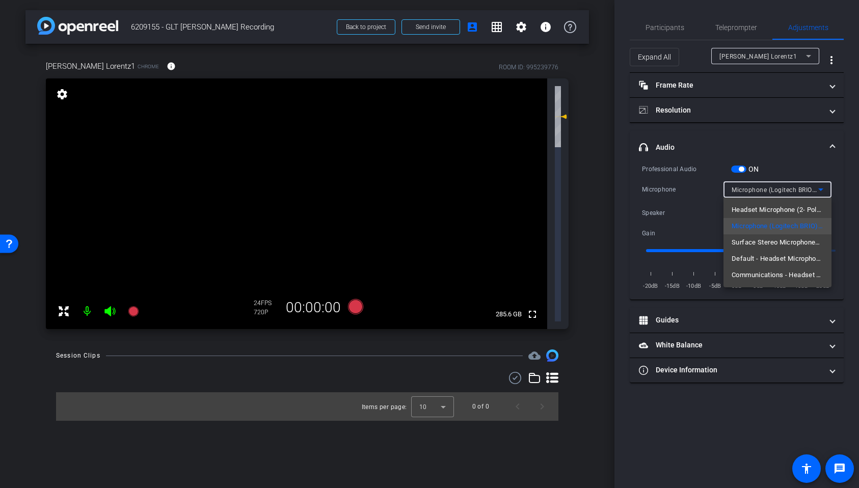
click at [758, 257] on span "Default - Headset Microphone (2- Poly BT700) (047f:02e6)" at bounding box center [778, 259] width 92 height 12
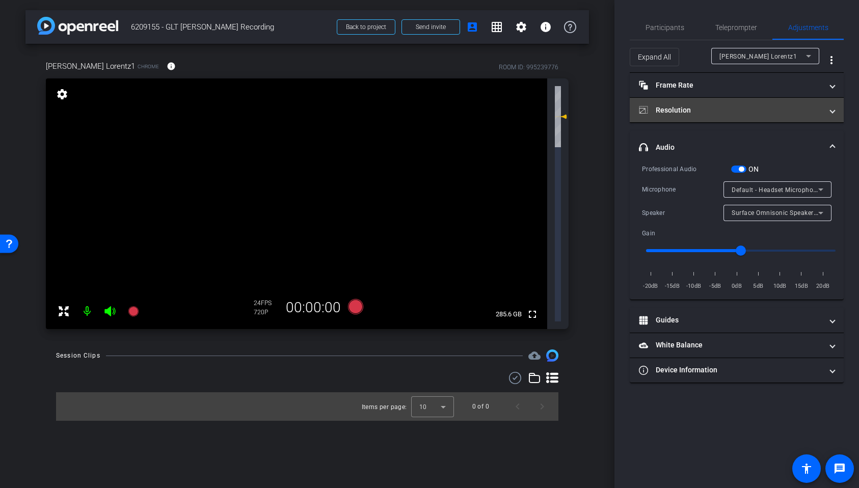
click at [681, 110] on mat-panel-title "Resolution" at bounding box center [730, 110] width 183 height 11
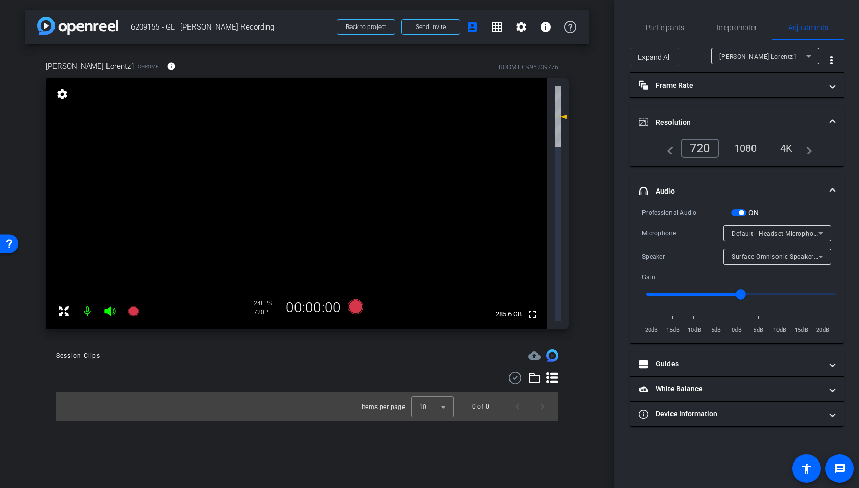
click at [752, 145] on div "1080" at bounding box center [746, 148] width 38 height 17
click at [764, 230] on span "Default - Headset Microphone (2- Poly BT700) (047f:02e6)" at bounding box center [818, 233] width 173 height 8
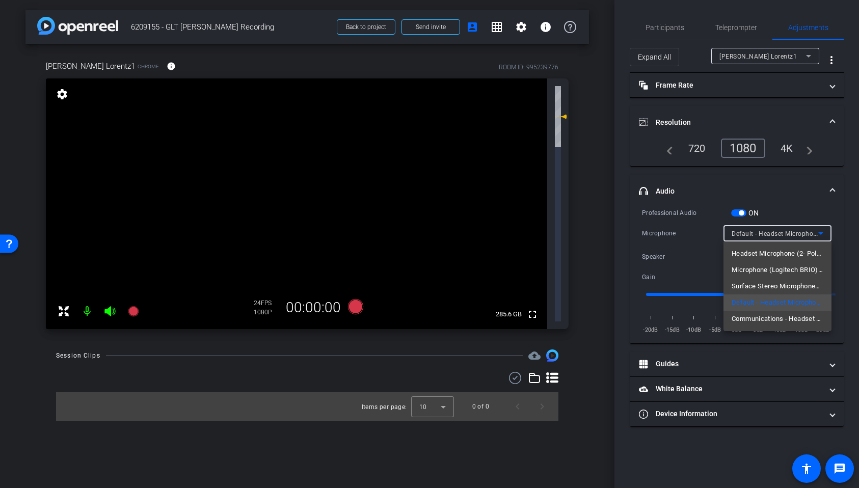
click at [542, 301] on div at bounding box center [429, 244] width 859 height 488
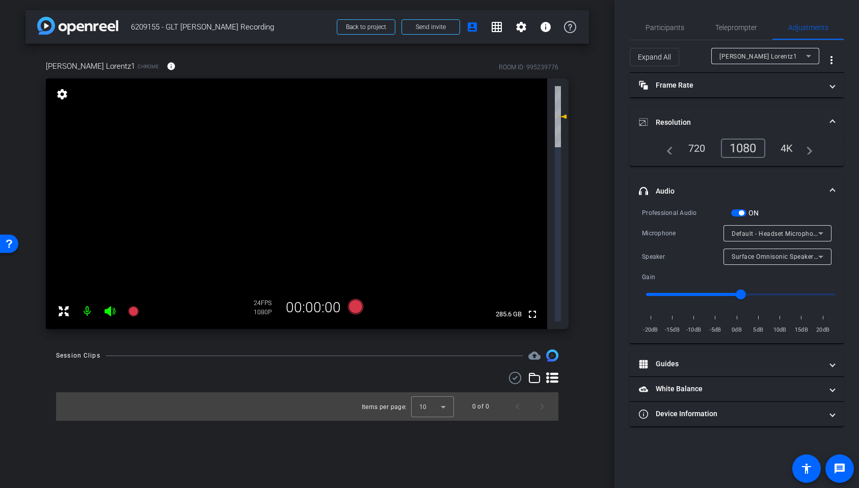
click at [749, 240] on div "Default - Headset Microphone (2- Poly BT700) (047f:02e6)" at bounding box center [775, 233] width 87 height 13
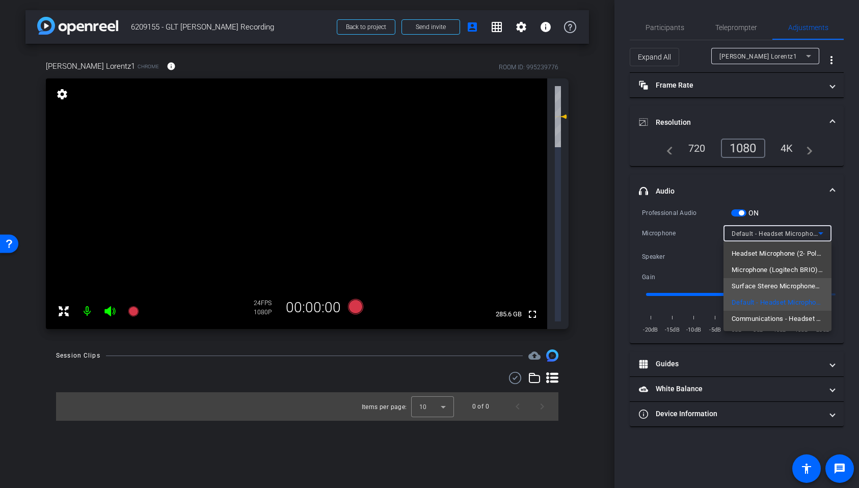
click at [750, 284] on span "Surface Stereo Microphones (Surface High Definition Audio)" at bounding box center [778, 286] width 92 height 12
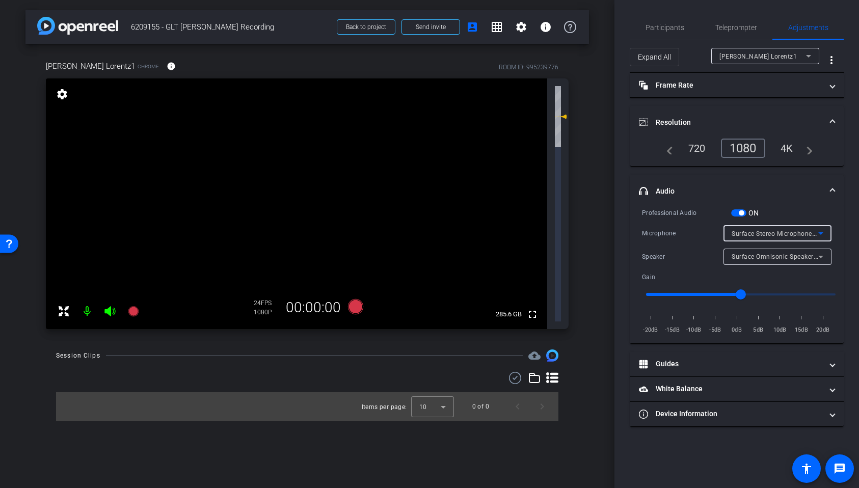
click at [754, 255] on span "Surface Omnisonic Speakers (Surface High Definition Audio)" at bounding box center [822, 256] width 180 height 8
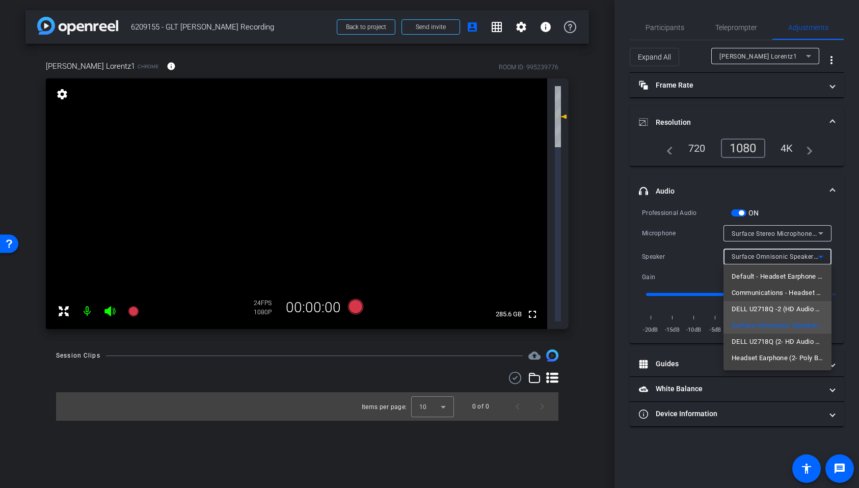
click at [754, 308] on span "DELL U2718Q -2 (HD Audio Driver for Display Audio)" at bounding box center [778, 309] width 92 height 12
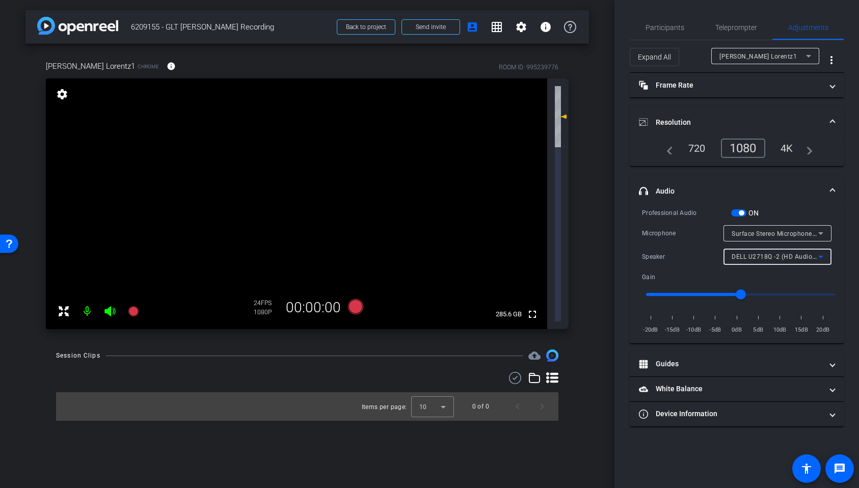
click at [767, 257] on span "DELL U2718Q -2 (HD Audio Driver for Display Audio)" at bounding box center [809, 256] width 155 height 8
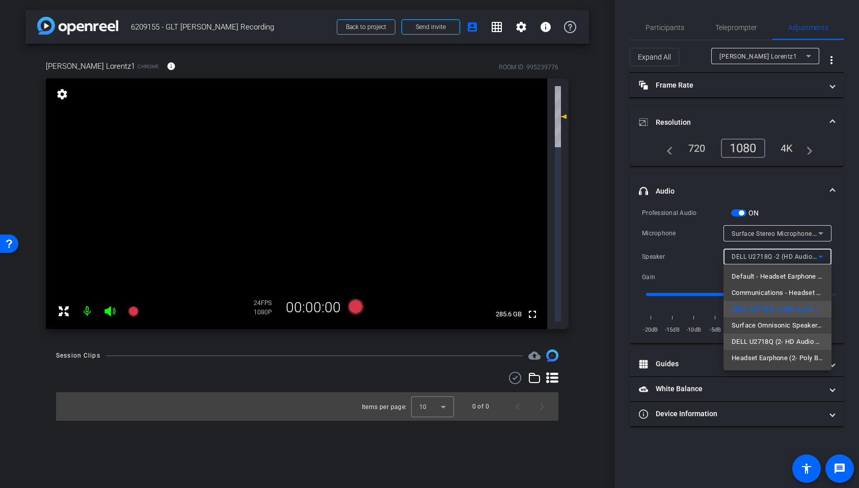
click at [757, 341] on span "DELL U2718Q (2- HD Audio Driver for Display Audio)" at bounding box center [778, 342] width 92 height 12
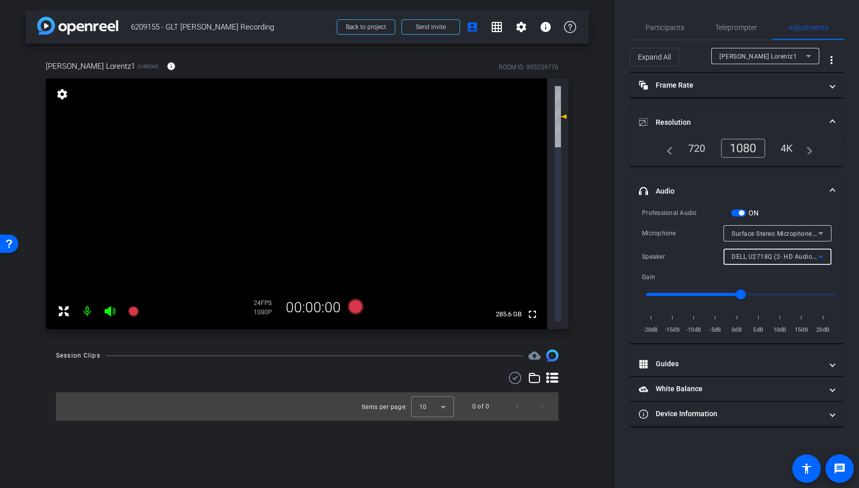
drag, startPoint x: 511, startPoint y: 324, endPoint x: 517, endPoint y: 315, distance: 10.7
click at [511, 324] on div "arrow_back 6209155 - GLT Paul Lorentz Recording Back to project Send invite acc…" at bounding box center [307, 244] width 615 height 488
click at [663, 31] on span "Participants" at bounding box center [665, 27] width 39 height 7
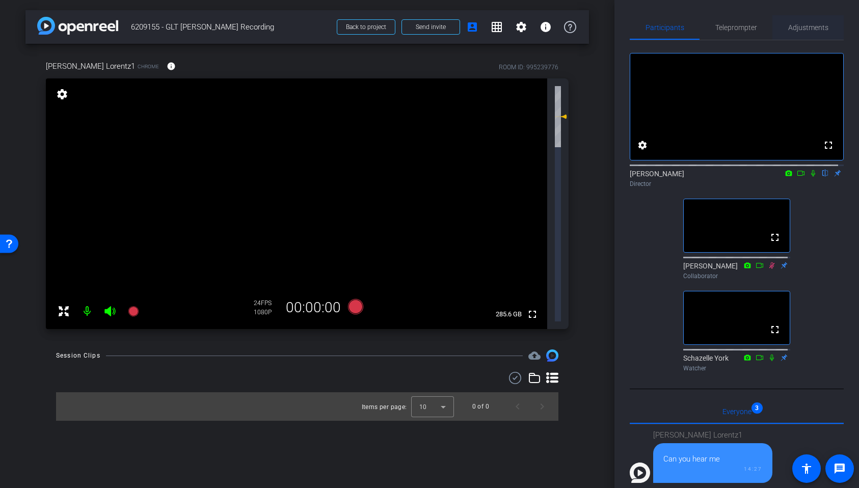
click at [808, 28] on span "Adjustments" at bounding box center [808, 27] width 40 height 7
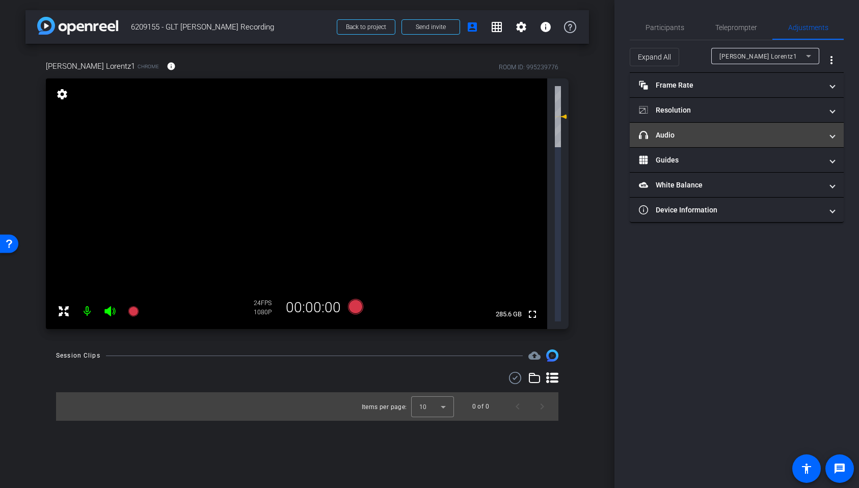
click at [675, 133] on mat-panel-title "headphone icon Audio" at bounding box center [730, 135] width 183 height 11
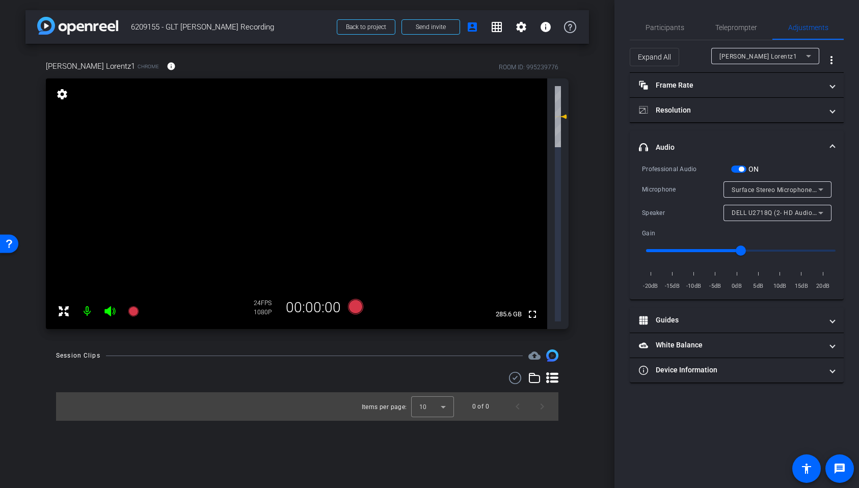
click at [763, 195] on div "Surface Stereo Microphones (Surface High Definition Audio)" at bounding box center [775, 189] width 87 height 13
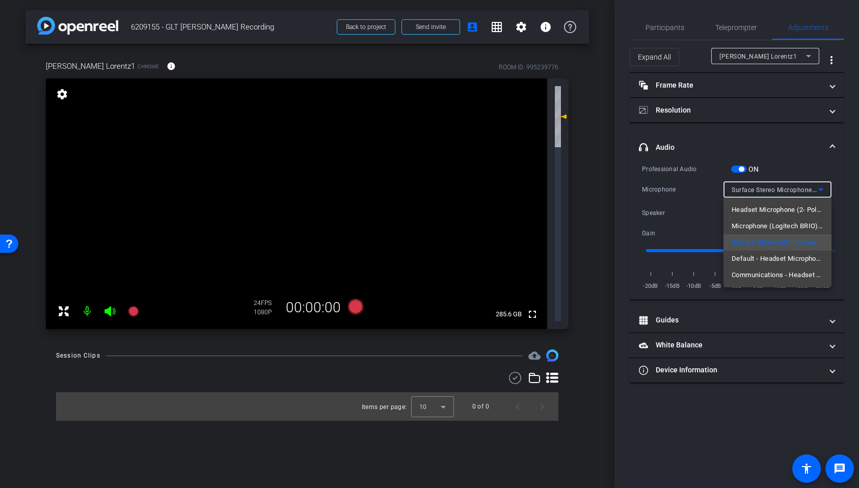
click at [763, 209] on span "Headset Microphone (2- Poly BT700) (047f:02e6)" at bounding box center [778, 210] width 92 height 12
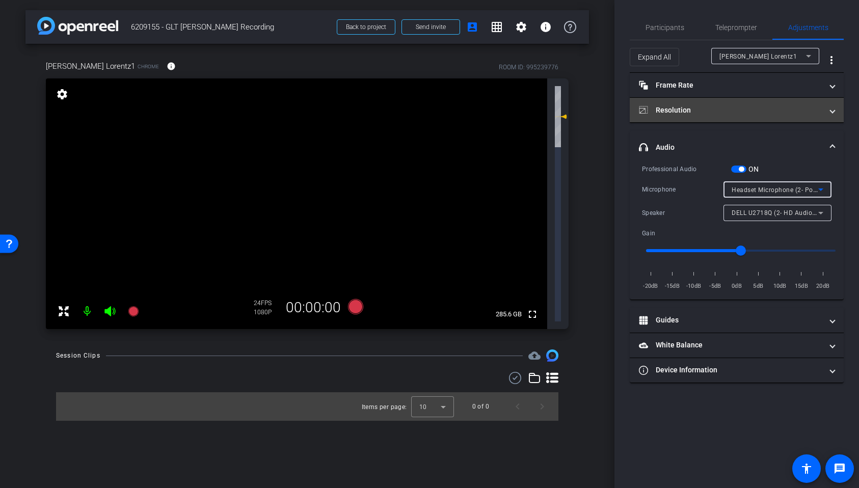
click at [737, 113] on mat-panel-title "Resolution" at bounding box center [730, 110] width 183 height 11
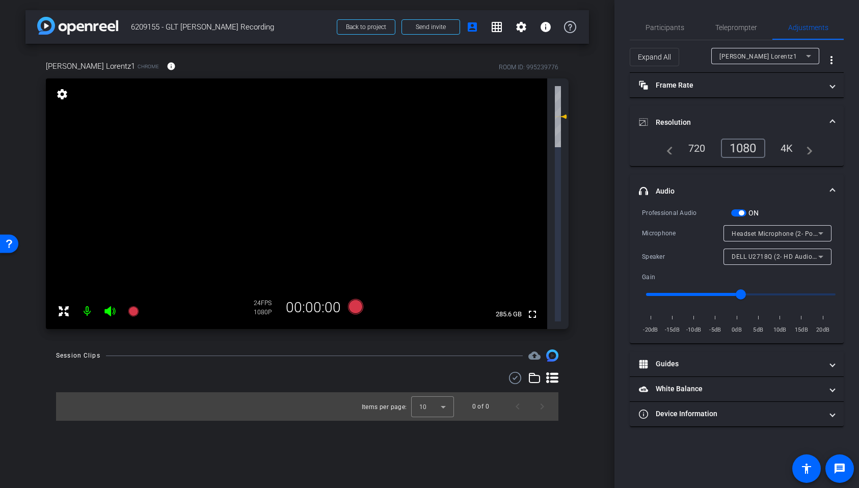
click at [746, 145] on div "1080" at bounding box center [743, 148] width 44 height 19
click at [686, 411] on mat-panel-title "Device Information" at bounding box center [730, 414] width 183 height 11
click at [750, 231] on span "Headset Microphone (2- Poly BT700) (047f:02e6)" at bounding box center [805, 233] width 146 height 8
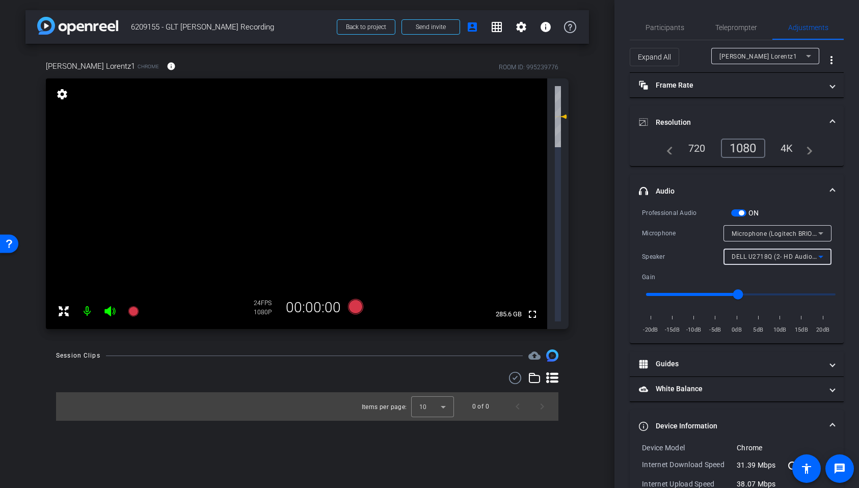
click at [748, 251] on div "DELL U2718Q (2- HD Audio Driver for Display Audio)" at bounding box center [775, 256] width 87 height 13
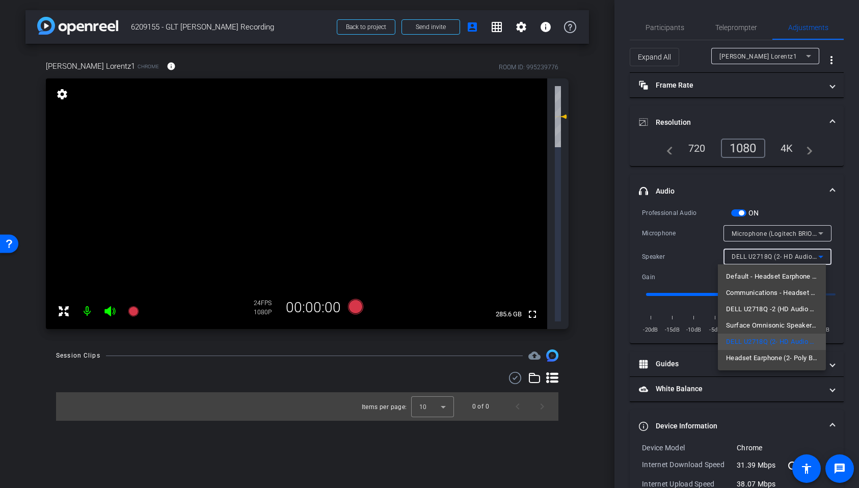
click at [755, 325] on span "Surface Omnisonic Speakers (Surface High Definition Audio)" at bounding box center [772, 326] width 92 height 12
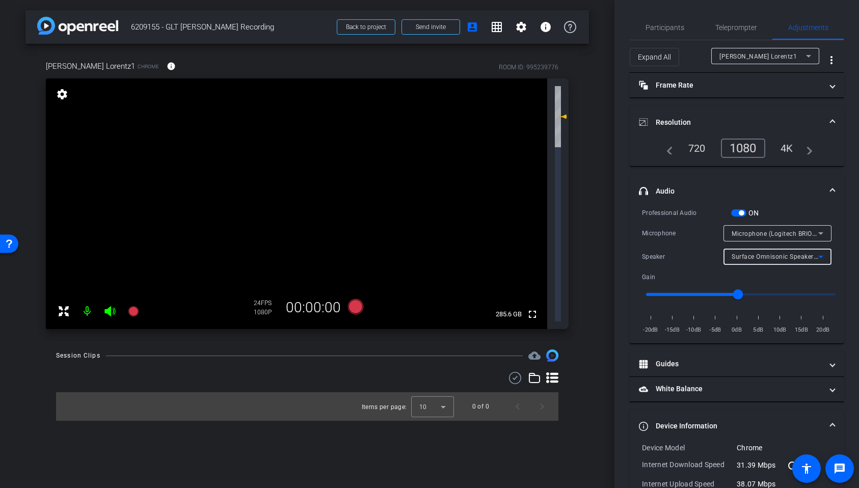
click at [786, 150] on div "4K" at bounding box center [787, 148] width 28 height 17
click at [64, 96] on mat-icon "settings" at bounding box center [62, 94] width 14 height 12
click at [663, 26] on span "Participants" at bounding box center [665, 27] width 39 height 7
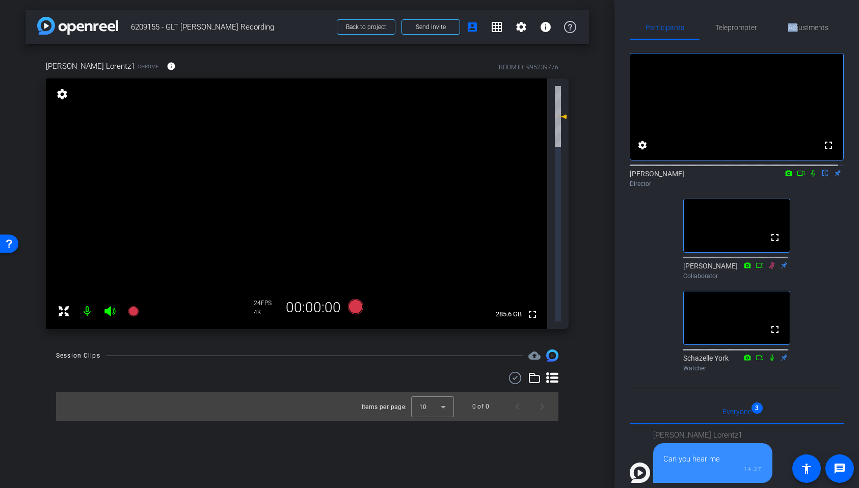
drag, startPoint x: 791, startPoint y: 30, endPoint x: 789, endPoint y: 8, distance: 21.6
click at [789, 8] on div "Participants Teleprompter Adjustments fullscreen settings Denis Chan flip Direc…" at bounding box center [737, 244] width 245 height 488
click at [796, 24] on span "Adjustments" at bounding box center [808, 27] width 40 height 7
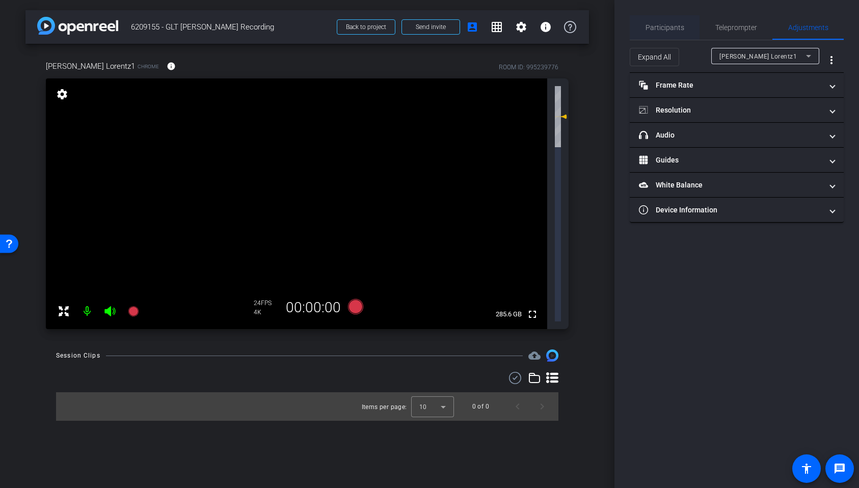
click at [659, 28] on span "Participants" at bounding box center [665, 27] width 39 height 7
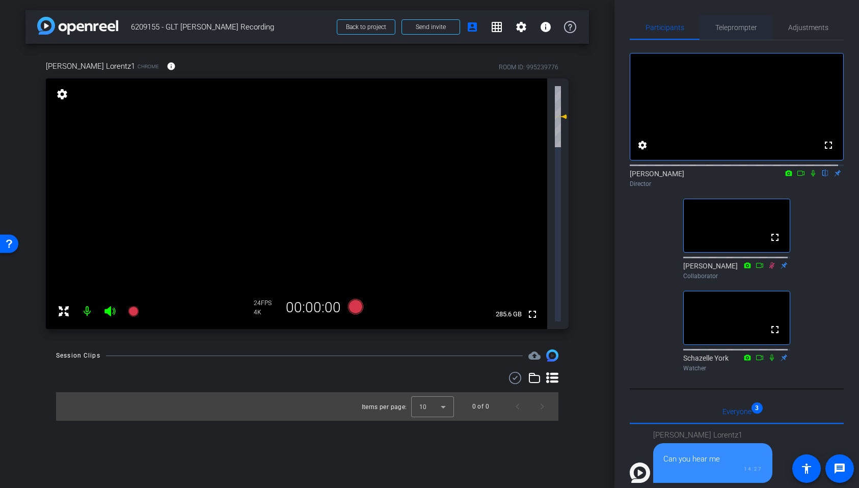
click at [735, 26] on span "Teleprompter" at bounding box center [736, 27] width 42 height 7
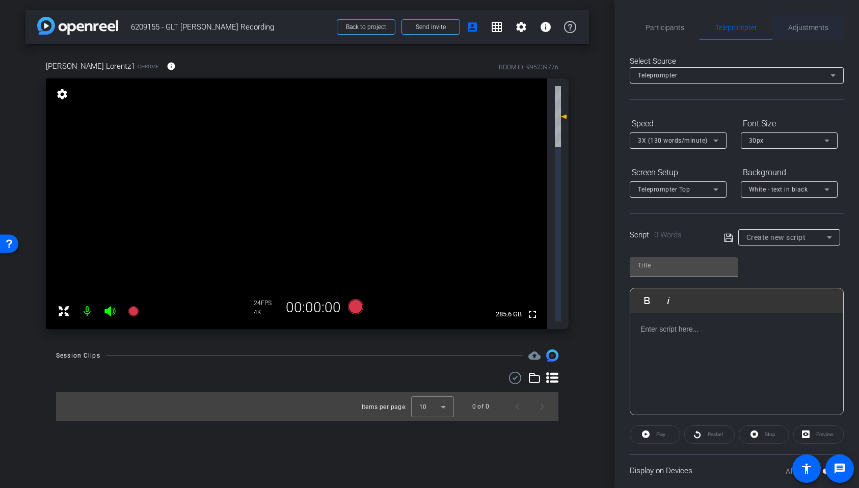
click at [796, 26] on span "Adjustments" at bounding box center [808, 27] width 40 height 7
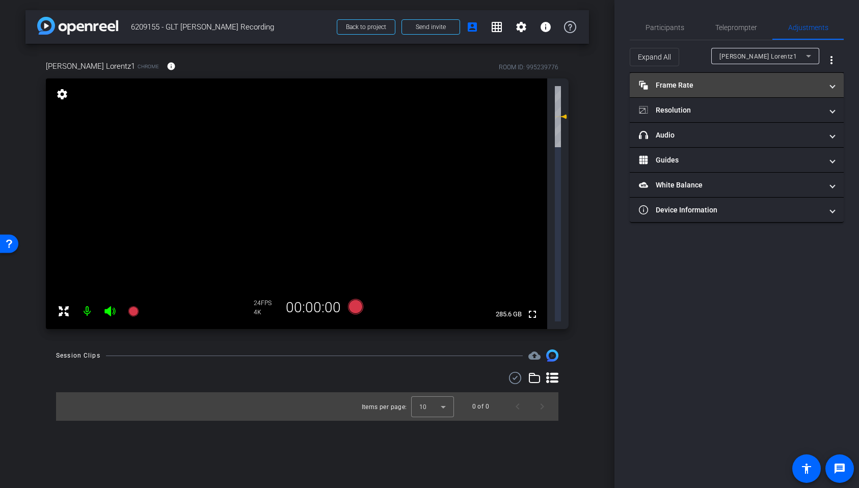
click at [687, 85] on mat-panel-title "Frame Rate Frame Rate" at bounding box center [730, 85] width 183 height 11
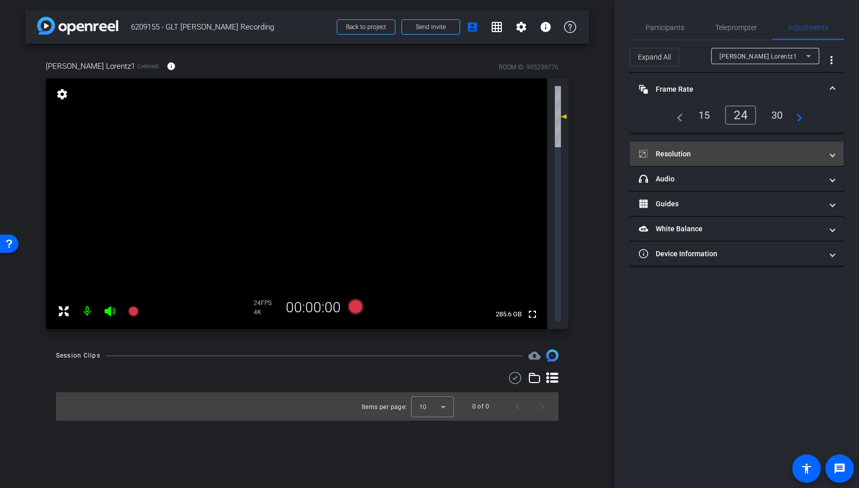
click at [676, 153] on mat-panel-title "Resolution" at bounding box center [730, 154] width 183 height 11
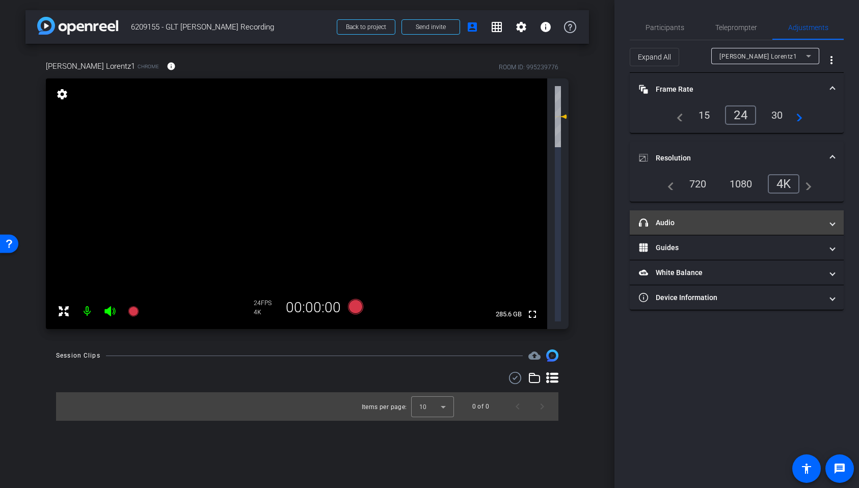
click at [663, 222] on mat-panel-title "headphone icon Audio" at bounding box center [730, 223] width 183 height 11
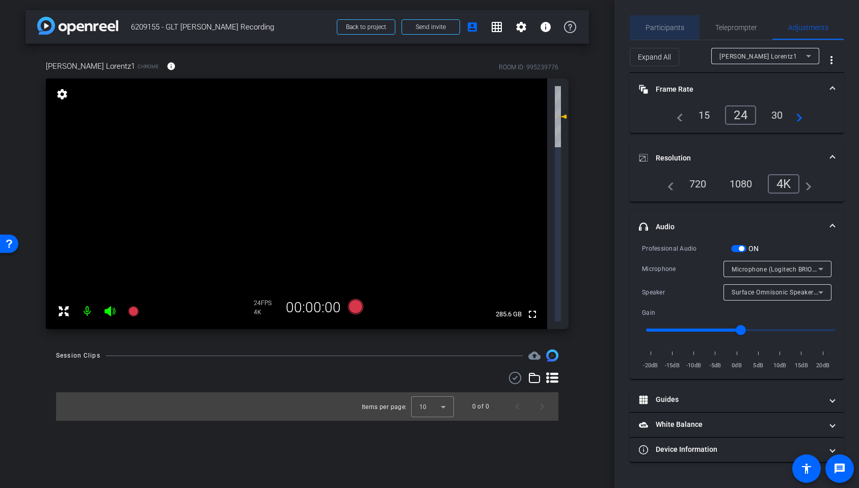
click at [664, 34] on span "Participants" at bounding box center [665, 27] width 39 height 24
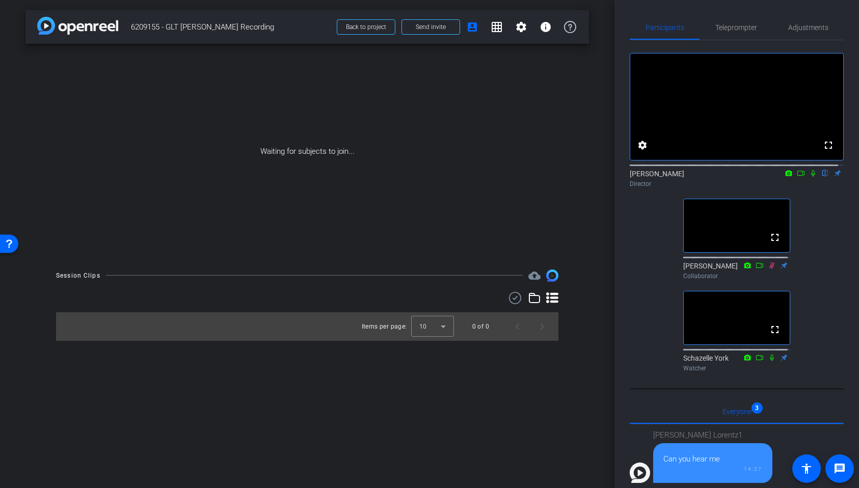
click at [812, 214] on div "fullscreen settings Denis Chan flip Director fullscreen Rohan Raj Collaborator …" at bounding box center [737, 208] width 214 height 336
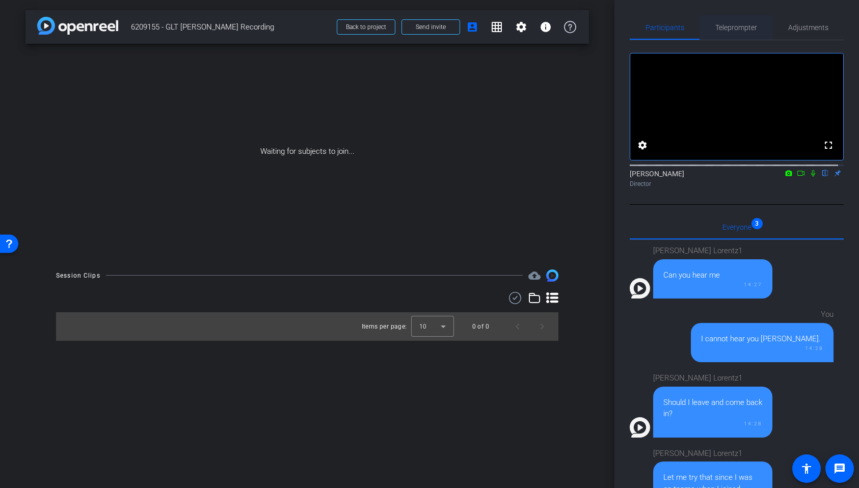
click at [738, 31] on span "Teleprompter" at bounding box center [736, 27] width 42 height 7
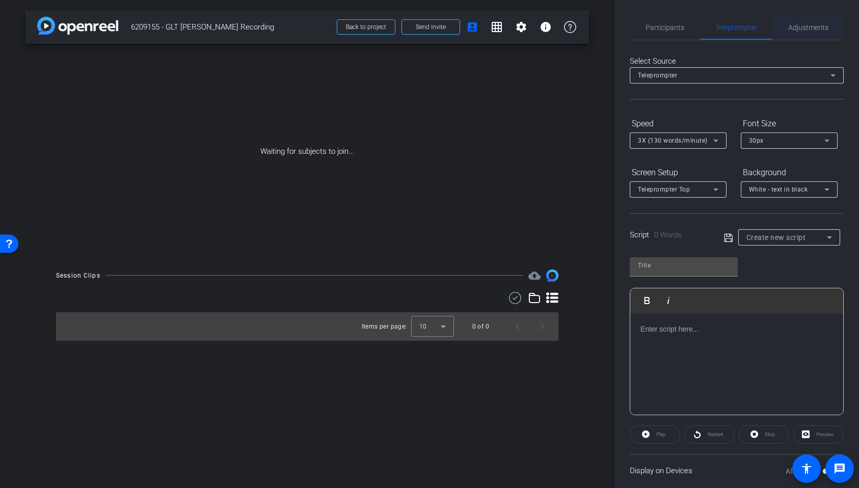
click at [797, 24] on span "Adjustments" at bounding box center [808, 27] width 40 height 7
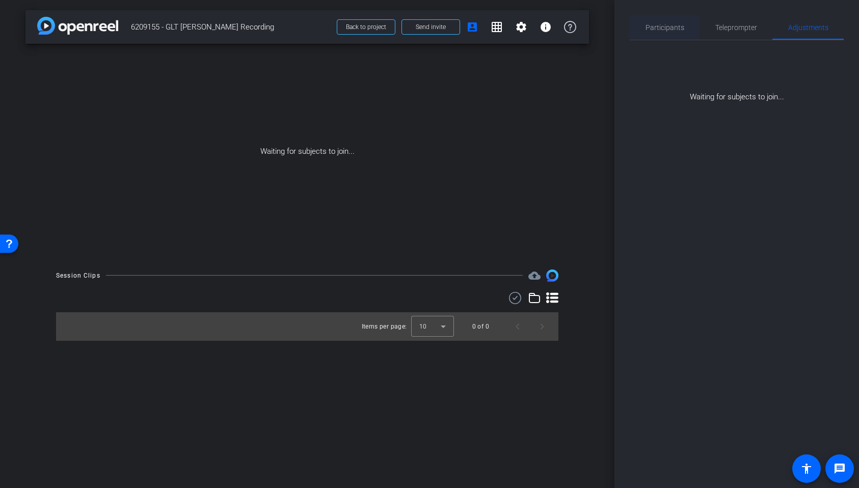
click at [668, 24] on span "Participants" at bounding box center [665, 27] width 39 height 7
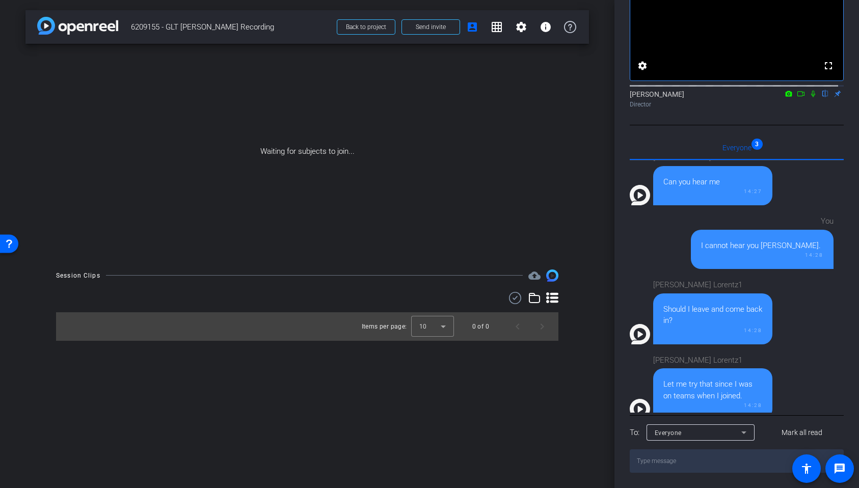
scroll to position [13, 0]
